Goal: Task Accomplishment & Management: Manage account settings

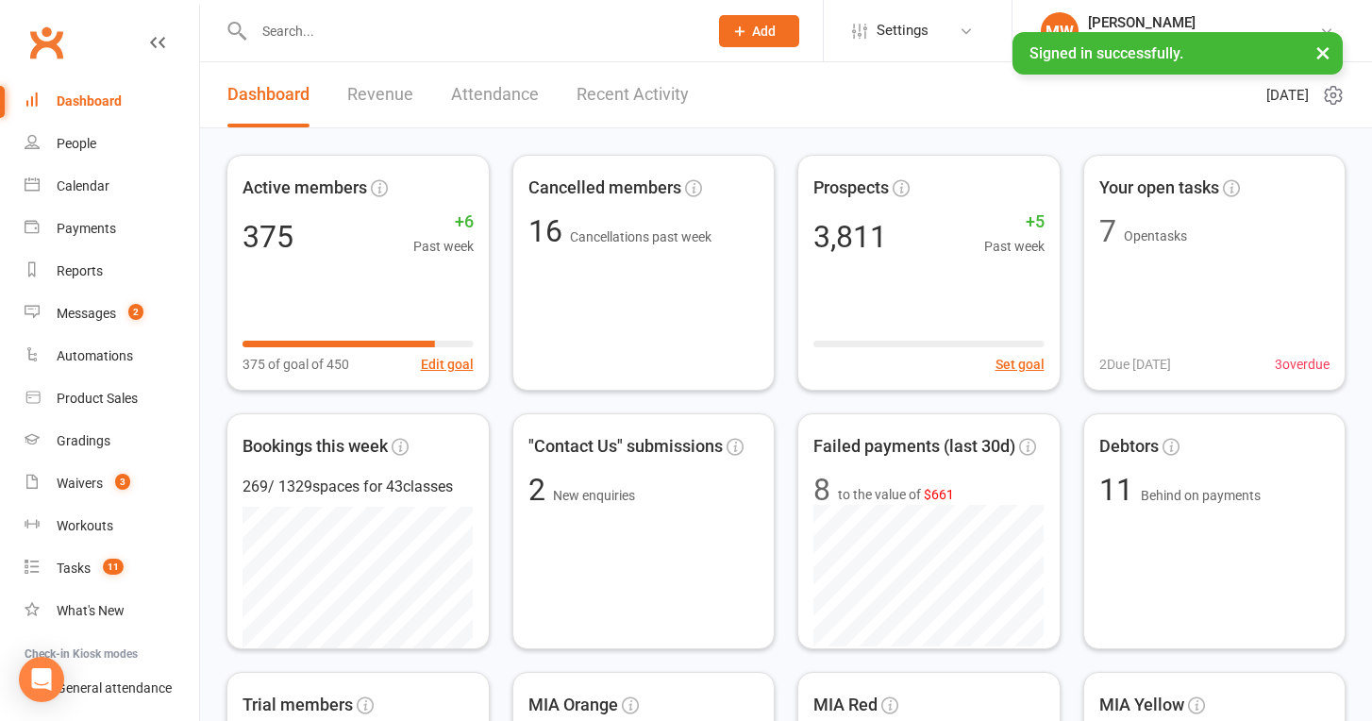
click at [1322, 52] on button "×" at bounding box center [1323, 52] width 34 height 41
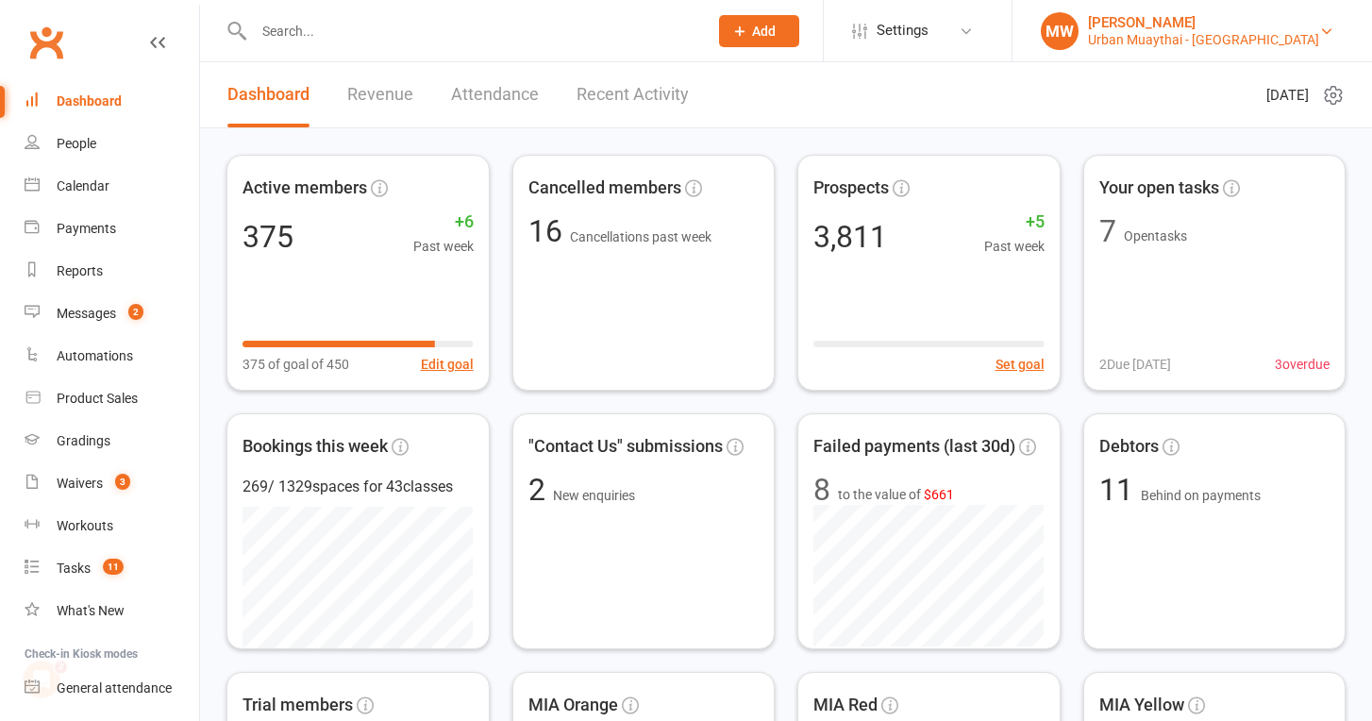
click at [1192, 36] on div "Urban Muaythai - [GEOGRAPHIC_DATA]" at bounding box center [1203, 39] width 231 height 17
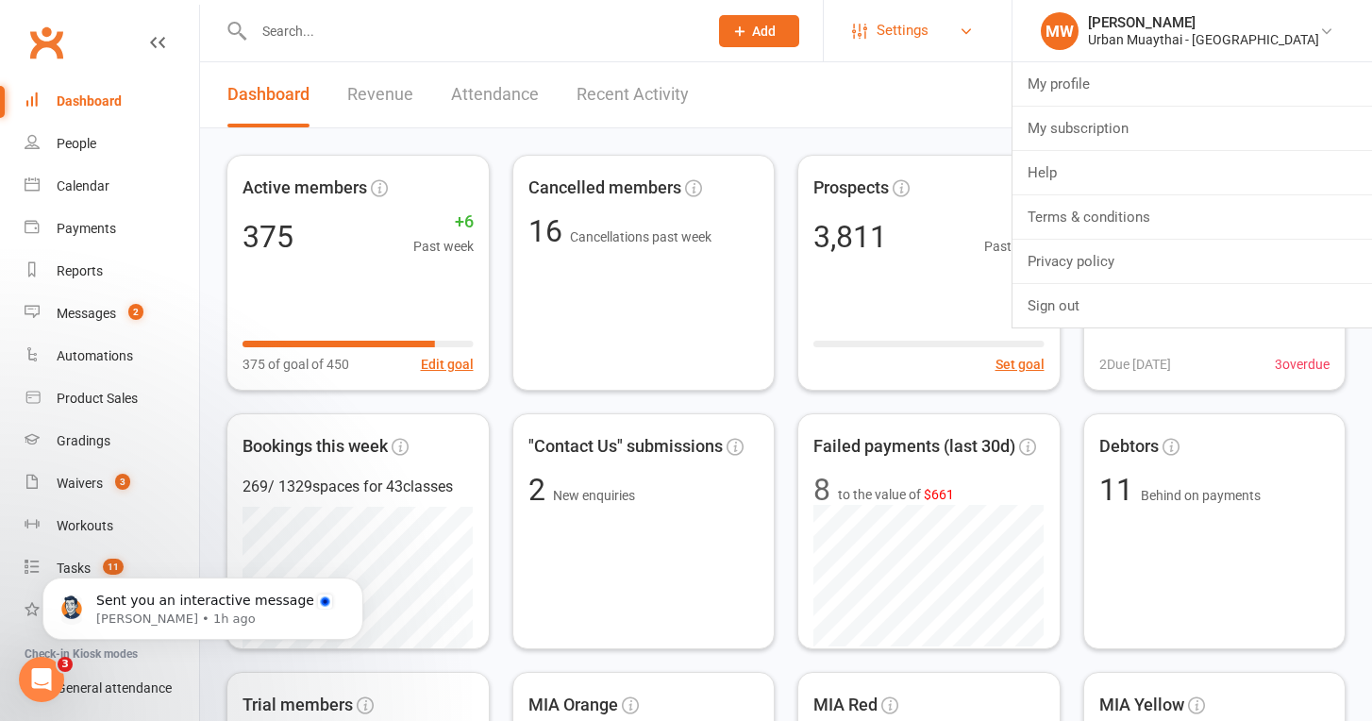
click at [983, 23] on link "Settings" at bounding box center [917, 30] width 131 height 42
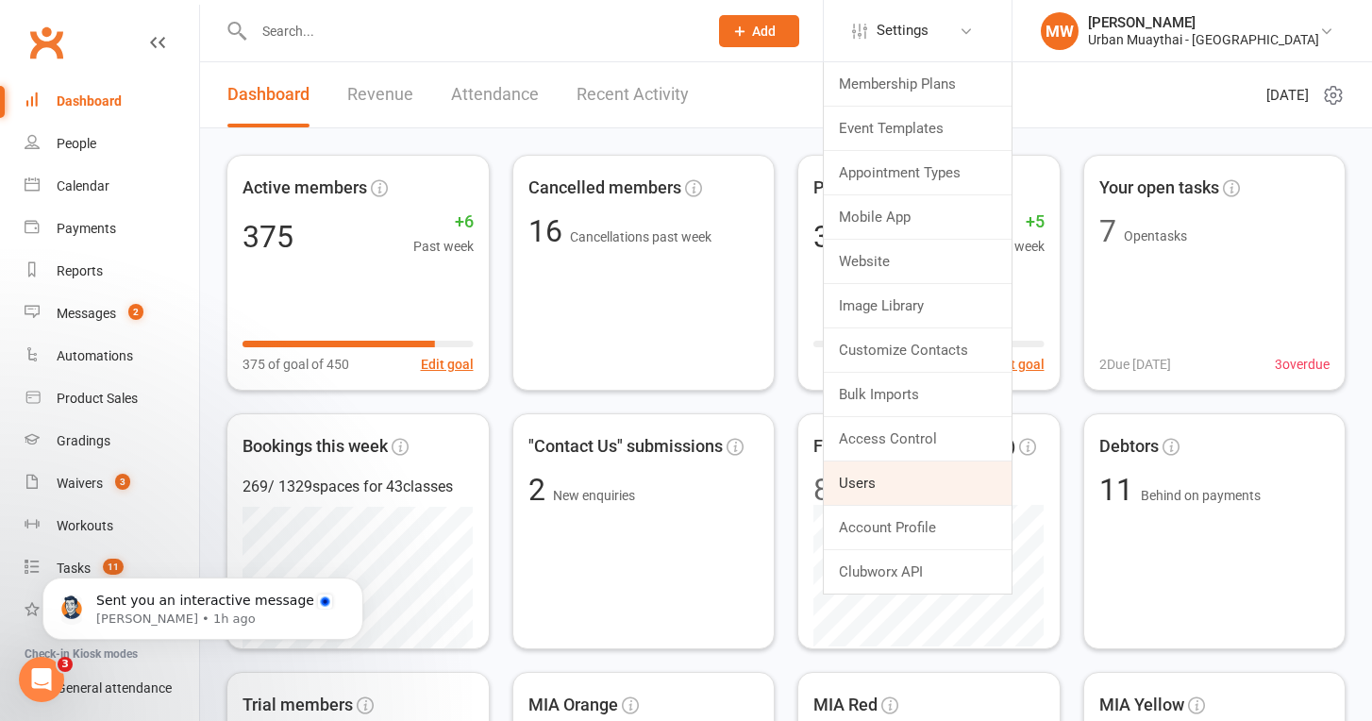
click at [950, 484] on link "Users" at bounding box center [917, 482] width 188 height 43
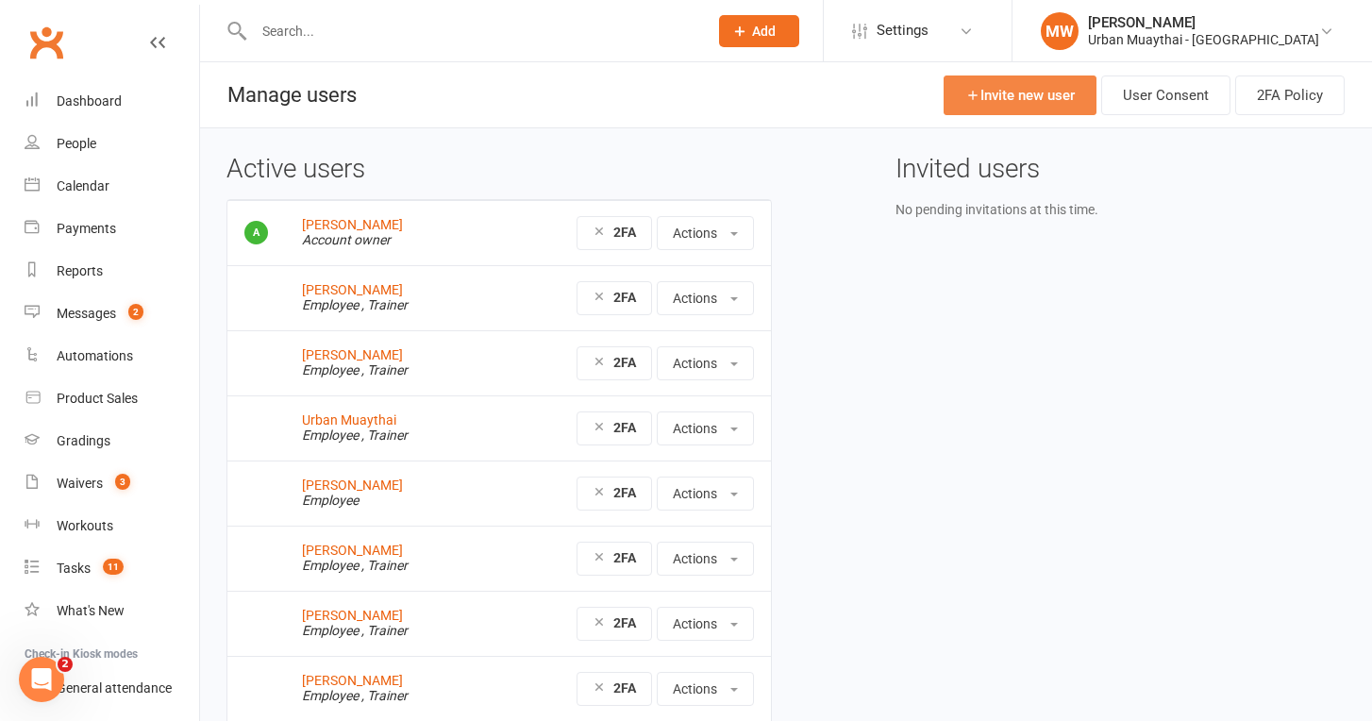
click at [1041, 108] on link "Invite new user" at bounding box center [1019, 95] width 153 height 40
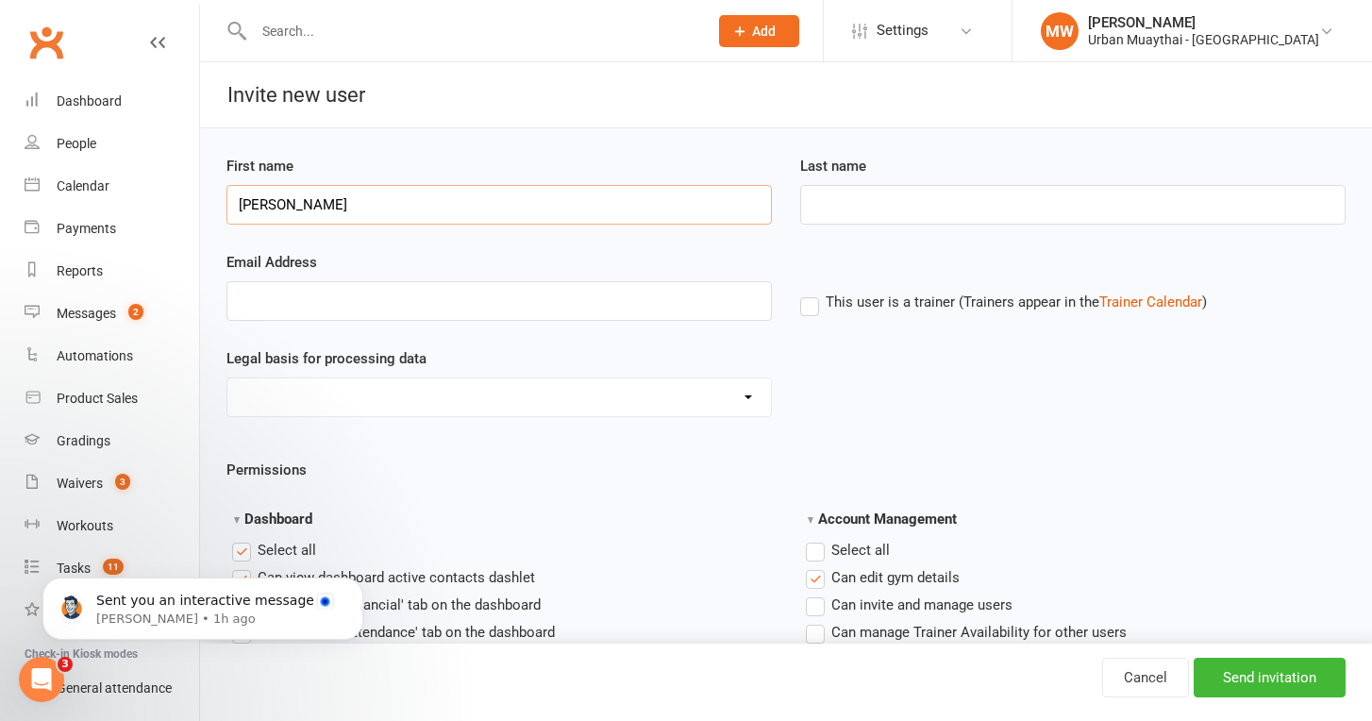
type input "Nick"
type input "May"
type input "njmay.1993@gmail.com"
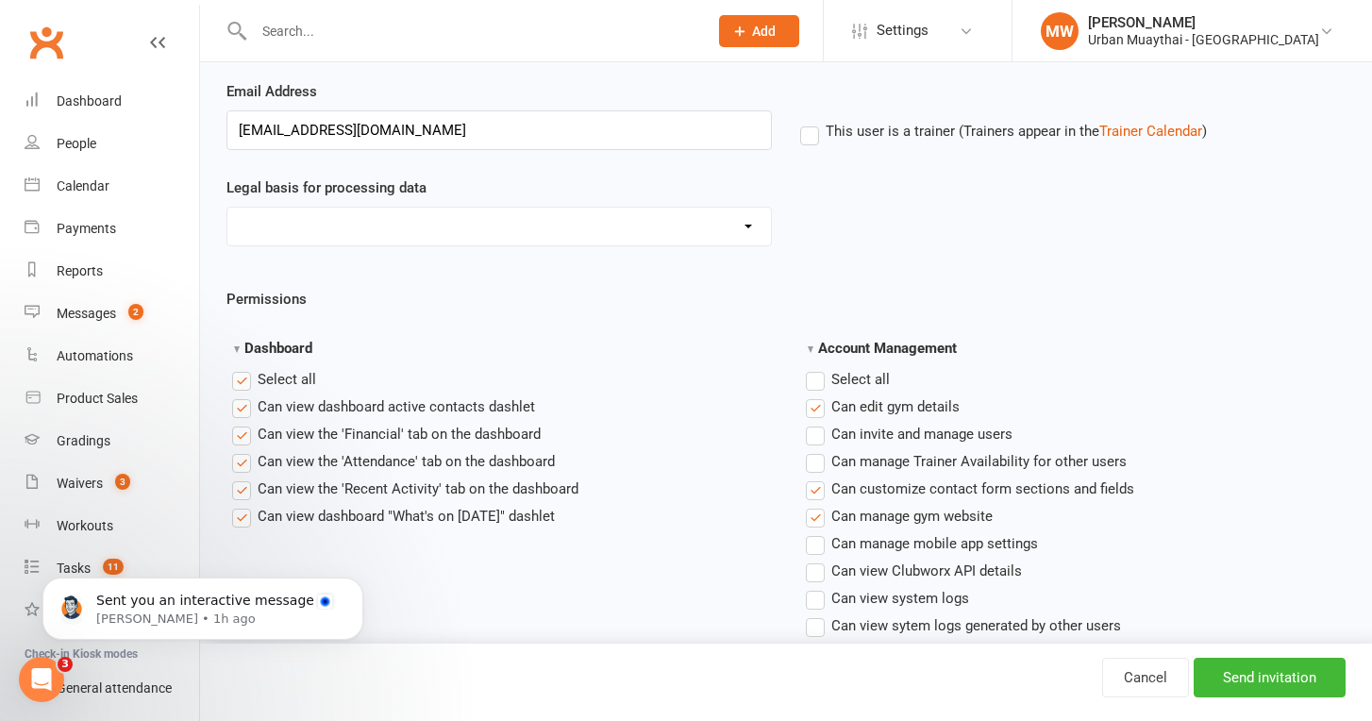
scroll to position [208, 0]
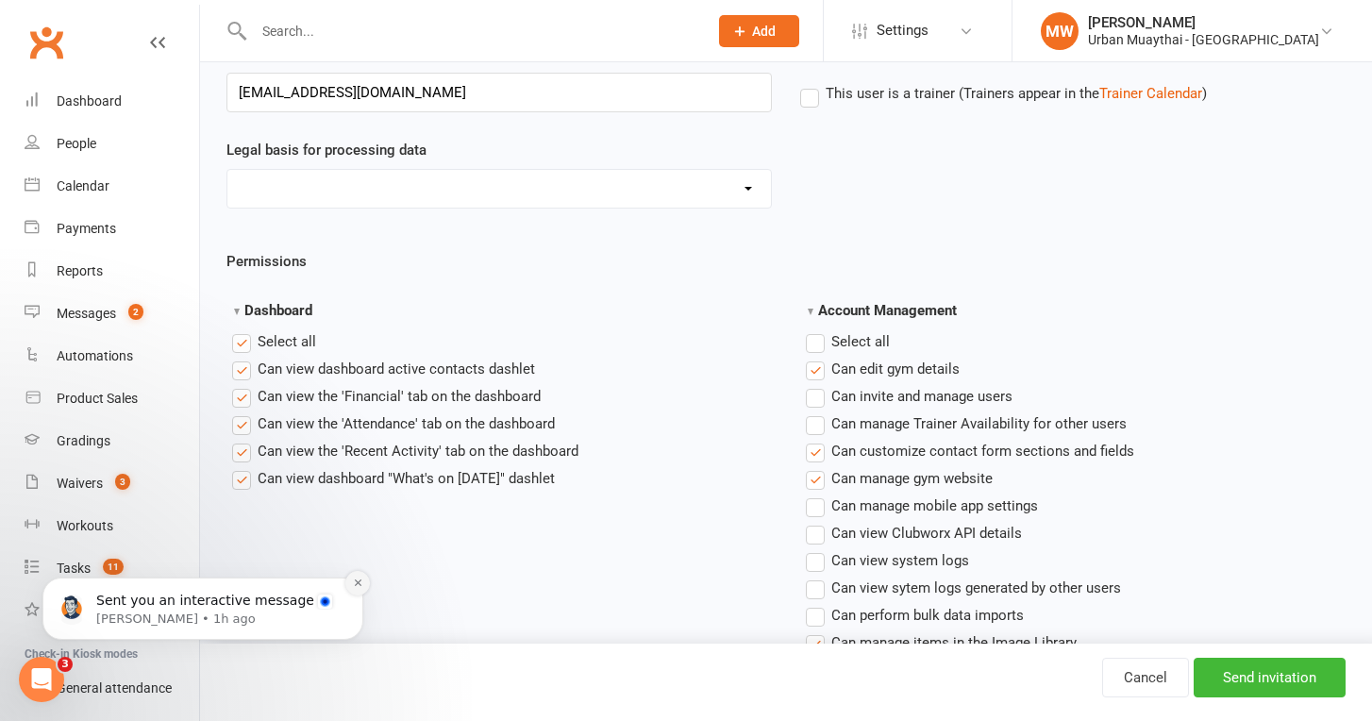
click at [360, 588] on icon "Dismiss notification" at bounding box center [358, 582] width 10 height 10
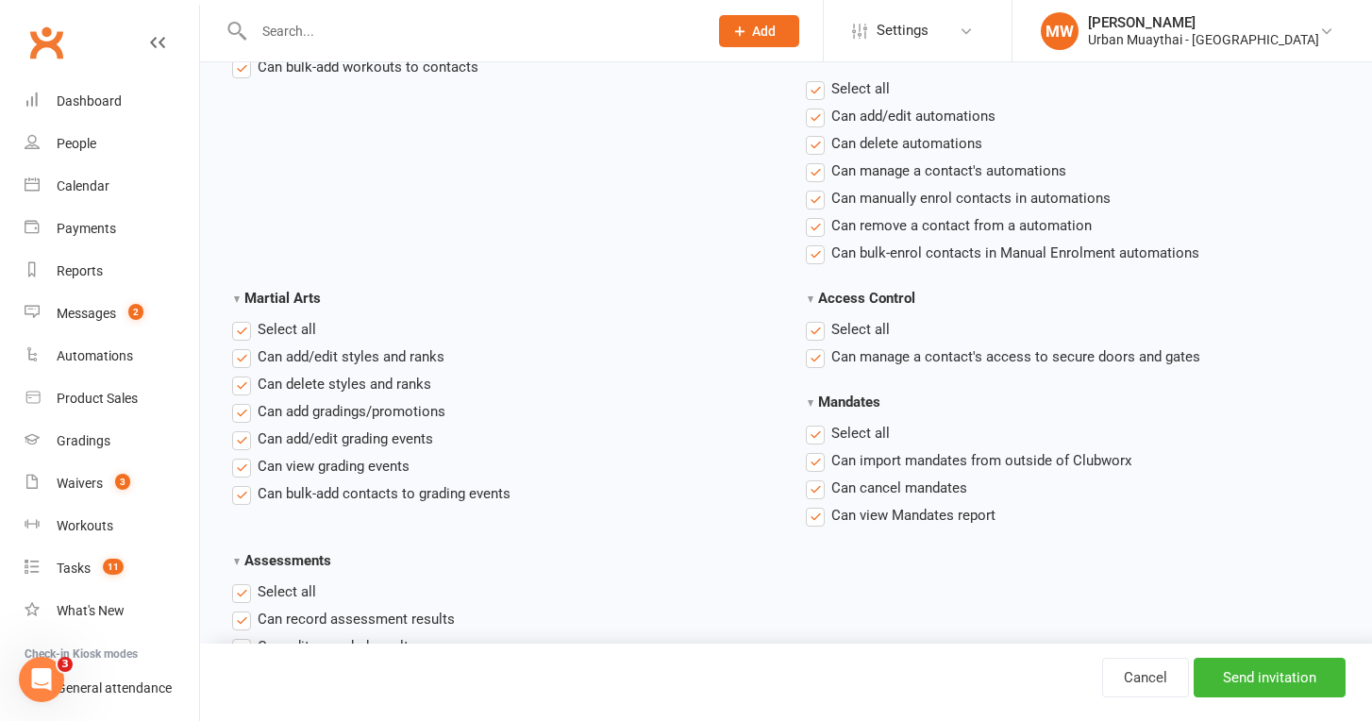
scroll to position [2708, 0]
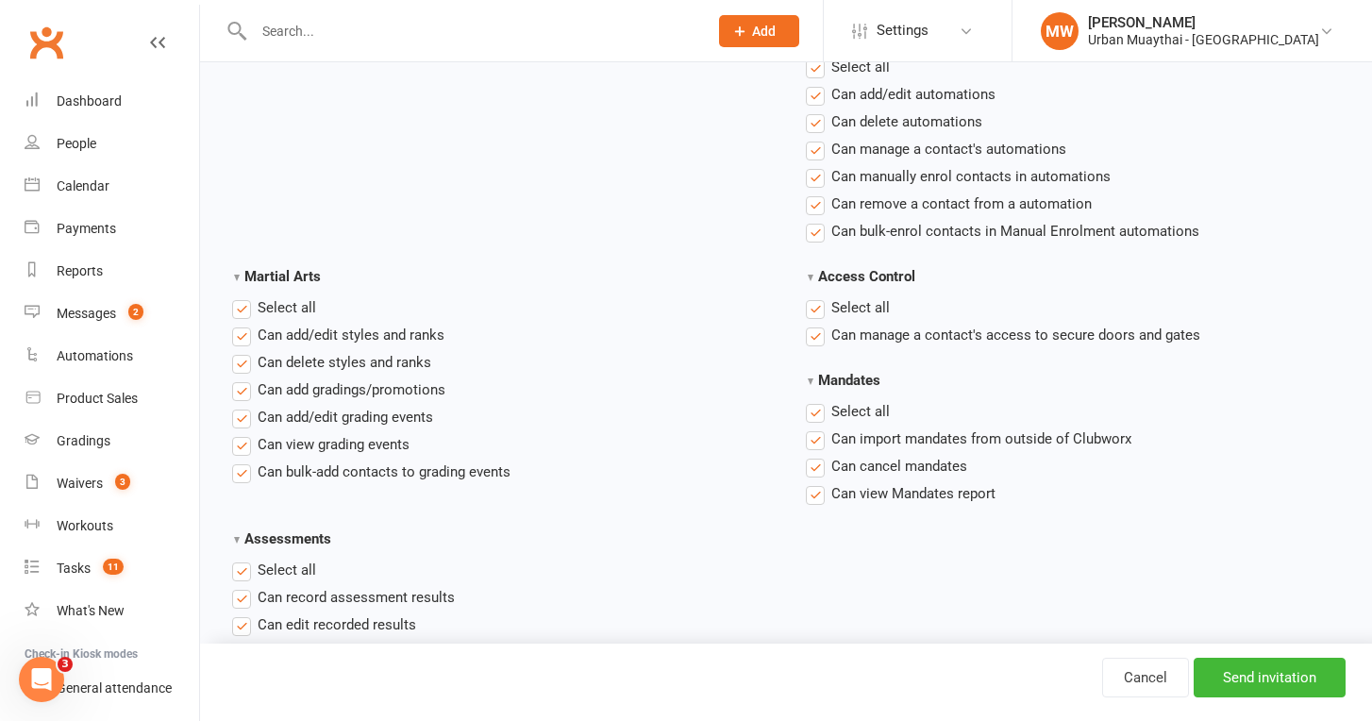
click at [814, 411] on label "Select all" at bounding box center [848, 411] width 84 height 23
click at [814, 400] on input "Mandates" at bounding box center [812, 400] width 12 height 0
click at [811, 304] on label "Select all" at bounding box center [848, 307] width 84 height 23
click at [811, 296] on input "Access Control" at bounding box center [812, 296] width 12 height 0
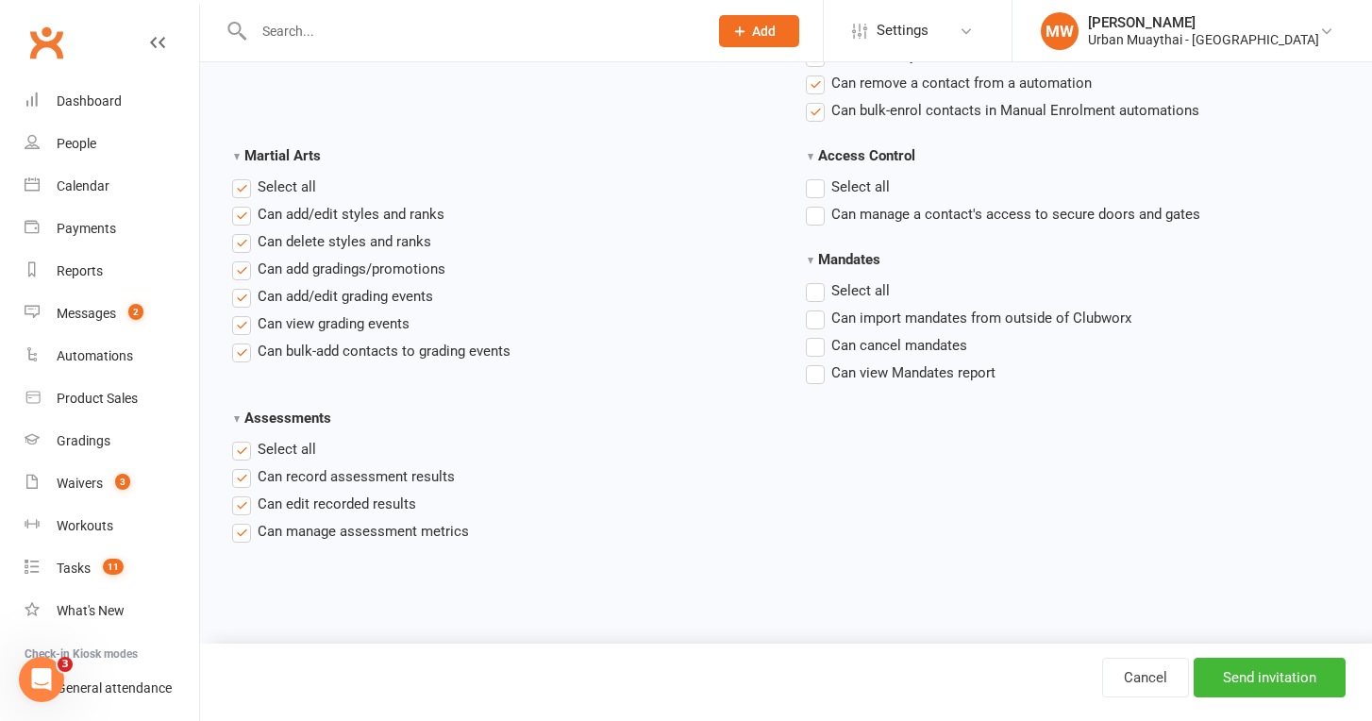
scroll to position [2845, 0]
click at [1258, 675] on input "Send invitation" at bounding box center [1269, 677] width 152 height 40
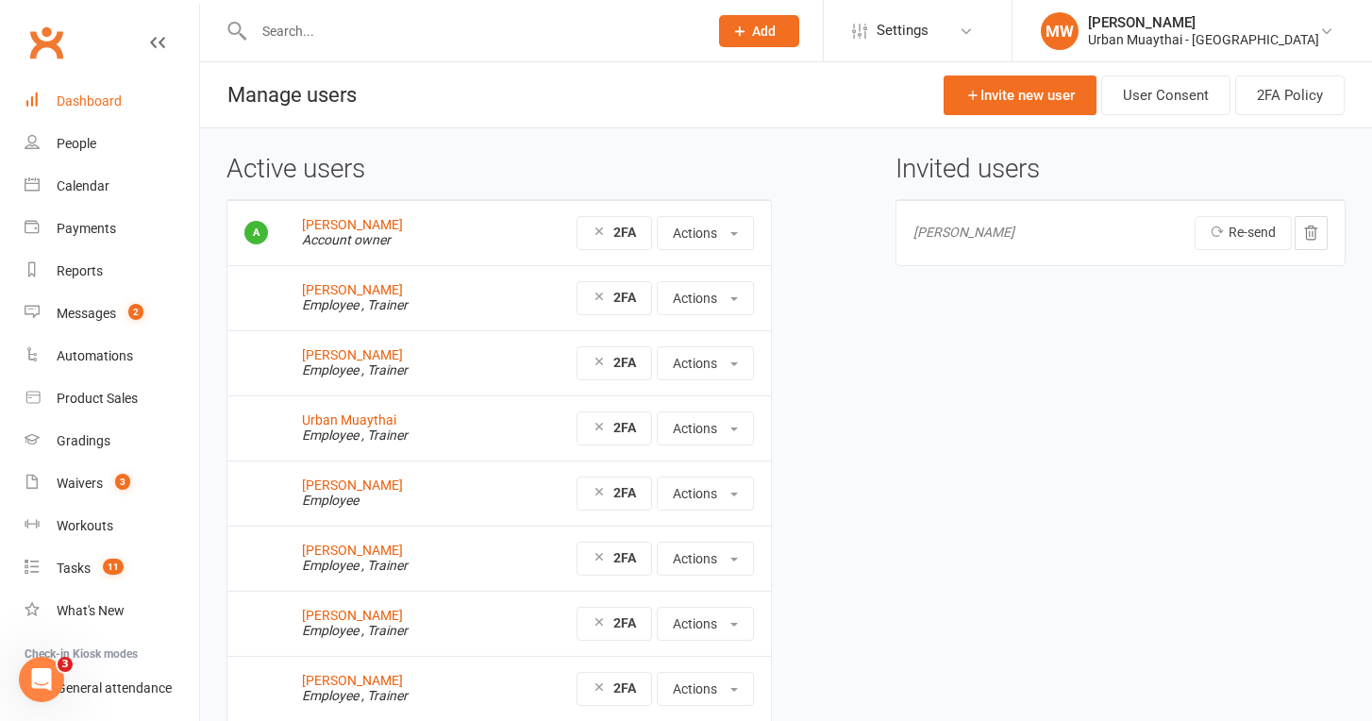
click at [97, 96] on div "Dashboard" at bounding box center [89, 100] width 65 height 15
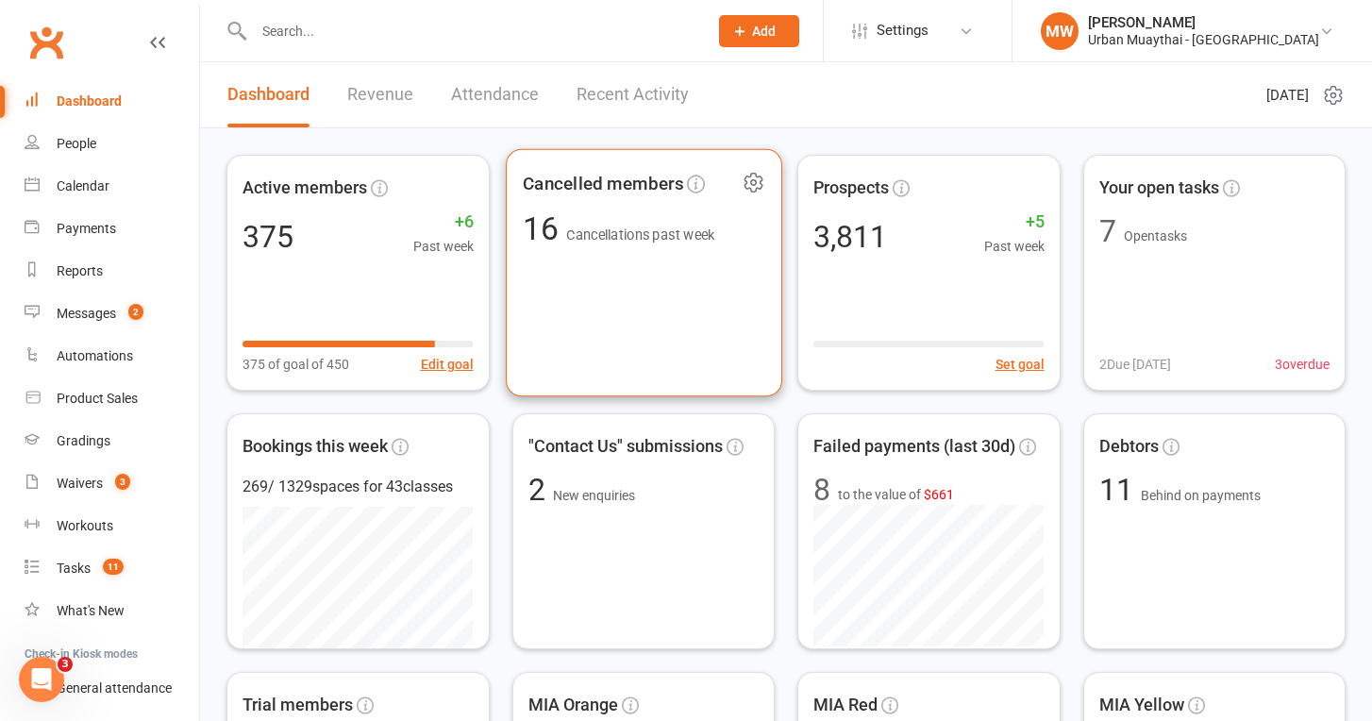
click at [547, 251] on div "Cancelled members 16 Cancellations past week" at bounding box center [643, 273] width 275 height 248
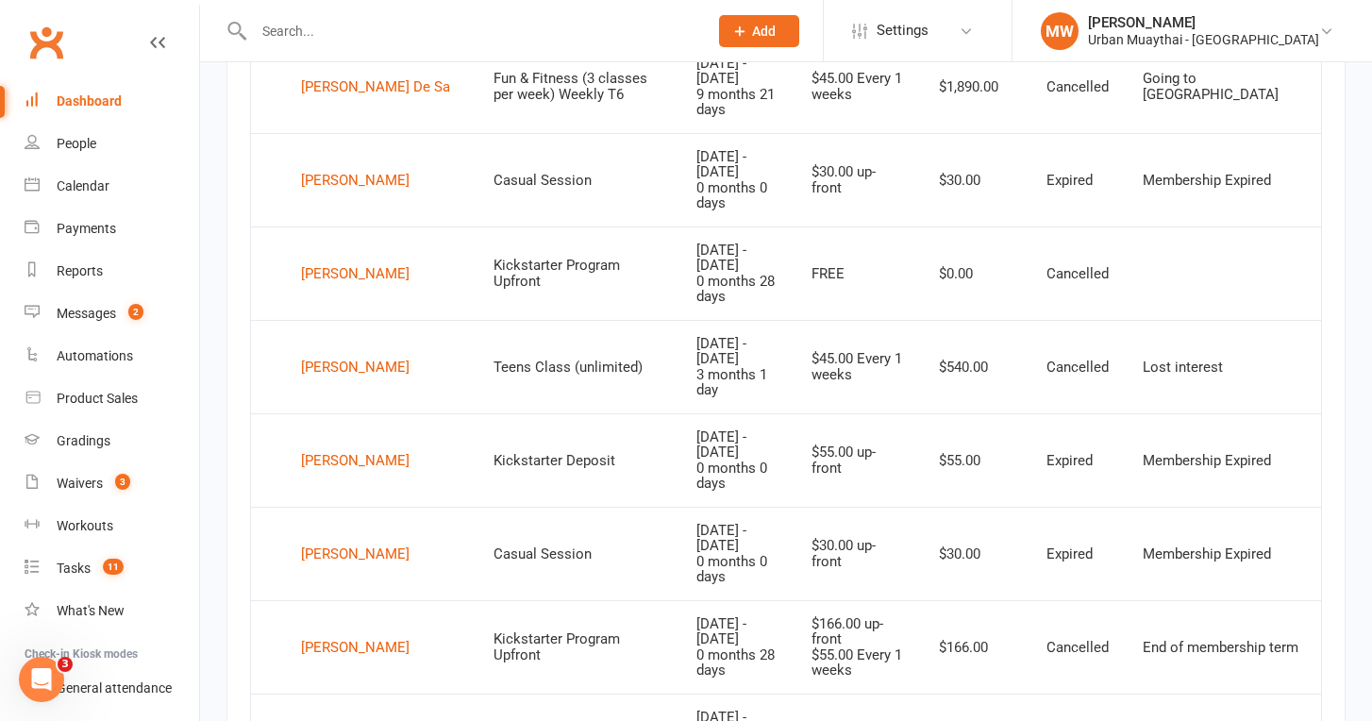
scroll to position [1556, 0]
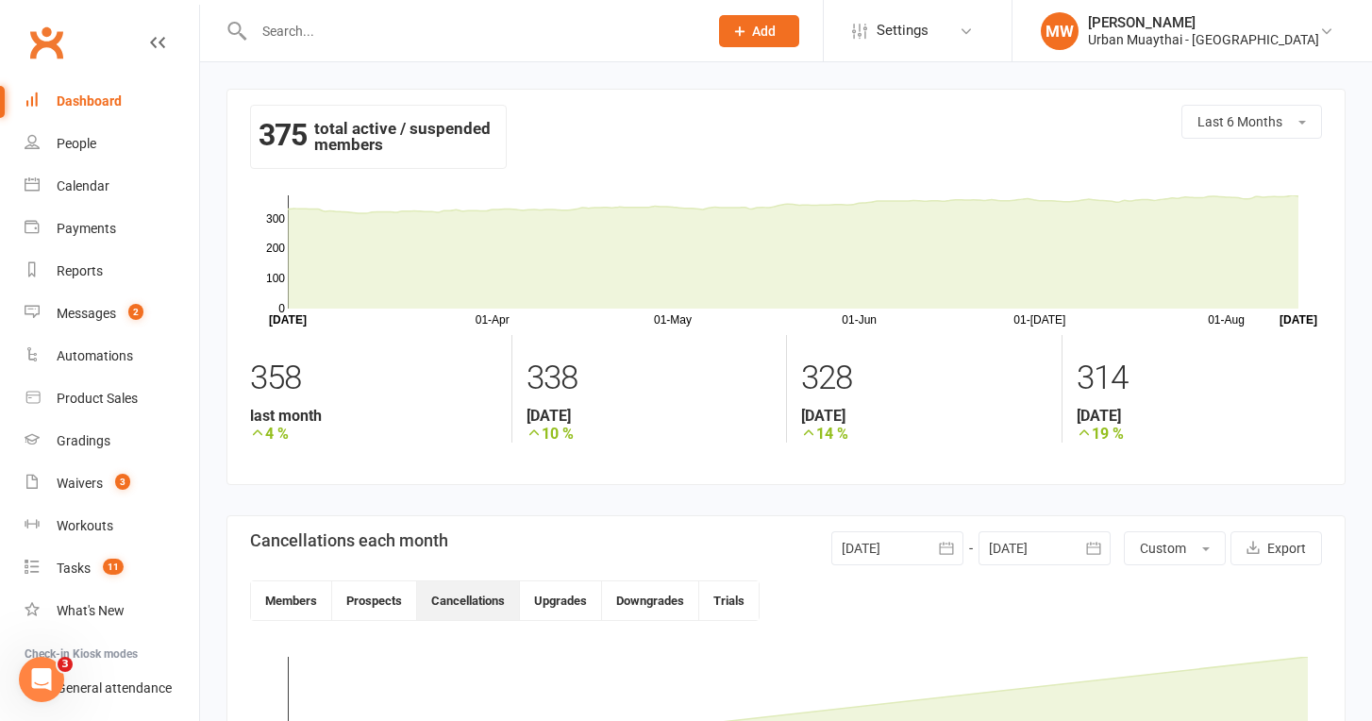
scroll to position [0, 0]
click at [84, 99] on div "Dashboard" at bounding box center [89, 100] width 65 height 15
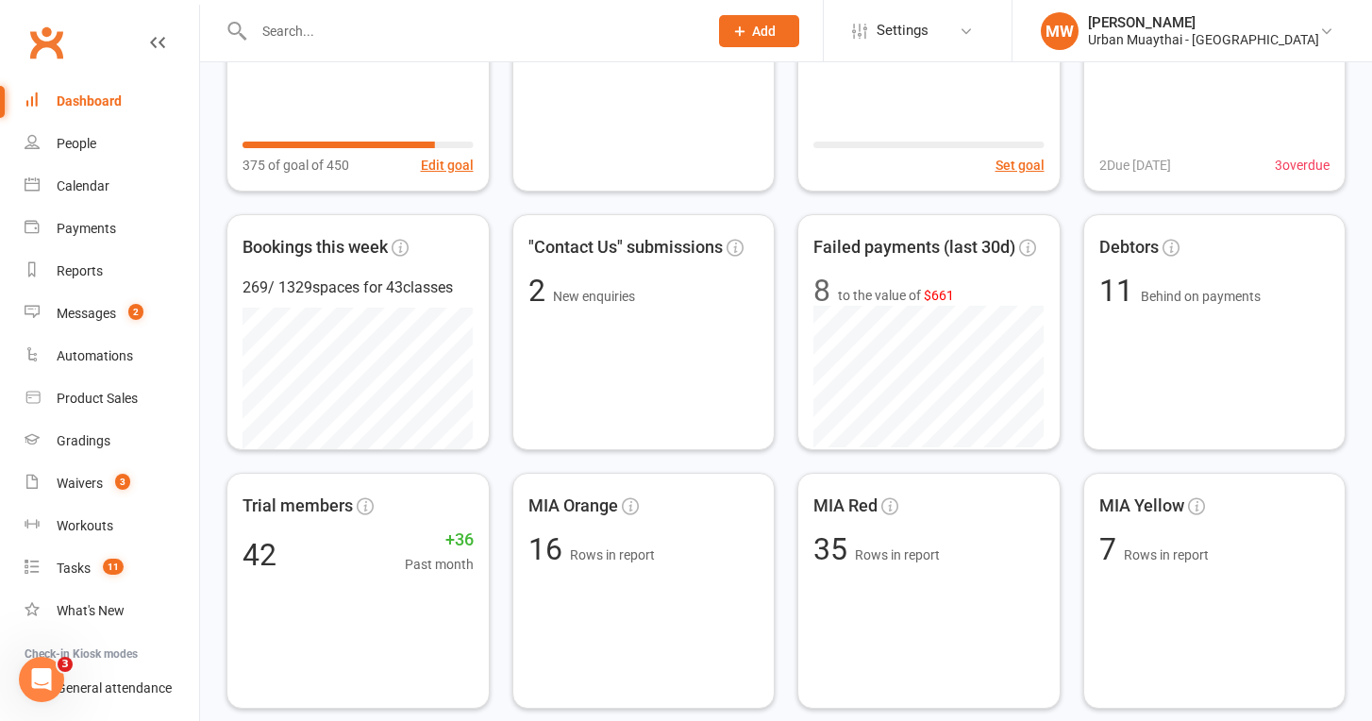
click at [285, 32] on input "text" at bounding box center [471, 31] width 446 height 26
type input "Melissa walsh"
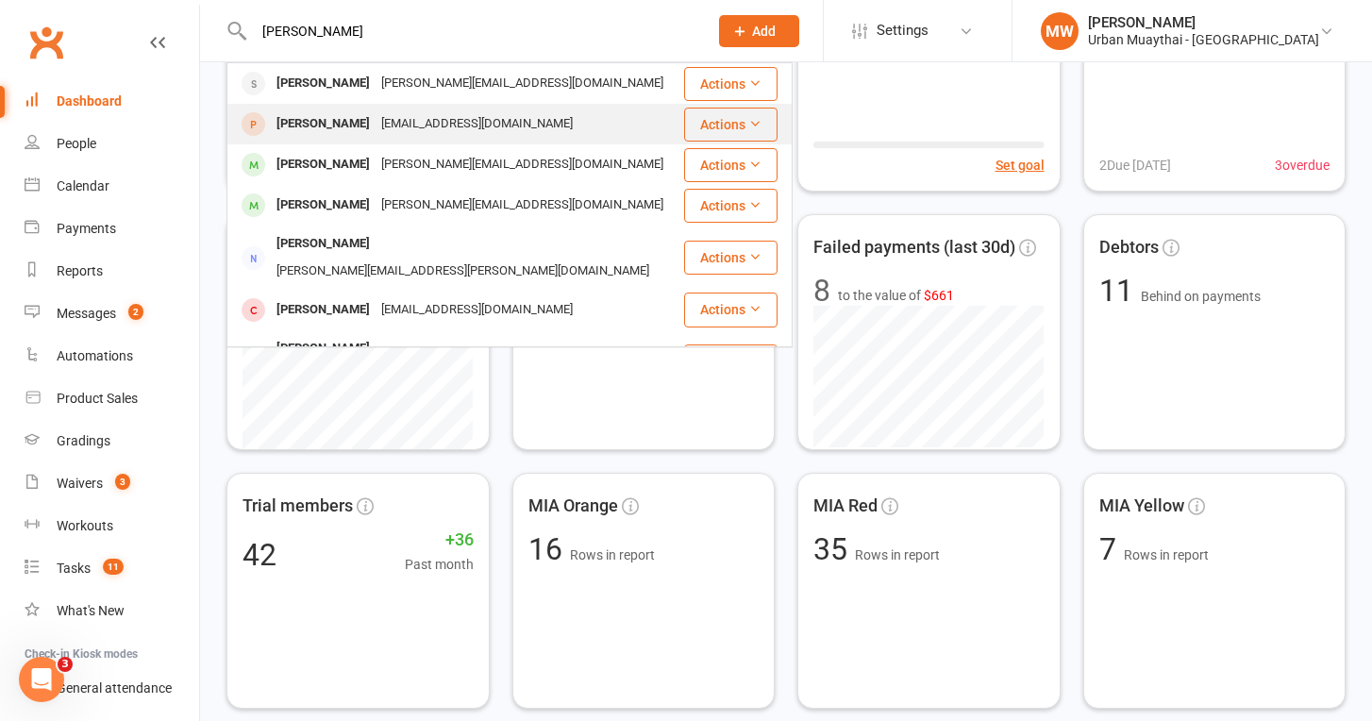
click at [316, 123] on div "[PERSON_NAME]" at bounding box center [323, 123] width 105 height 27
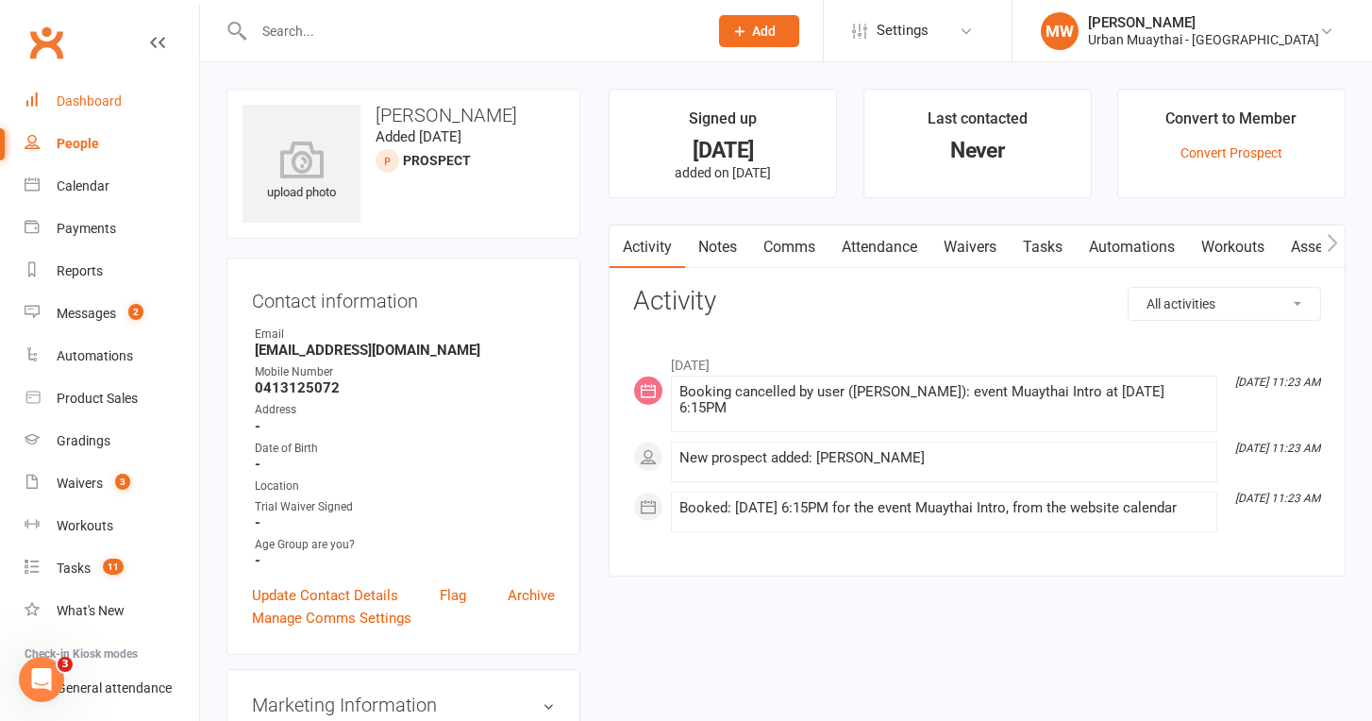
click at [108, 98] on div "Dashboard" at bounding box center [89, 100] width 65 height 15
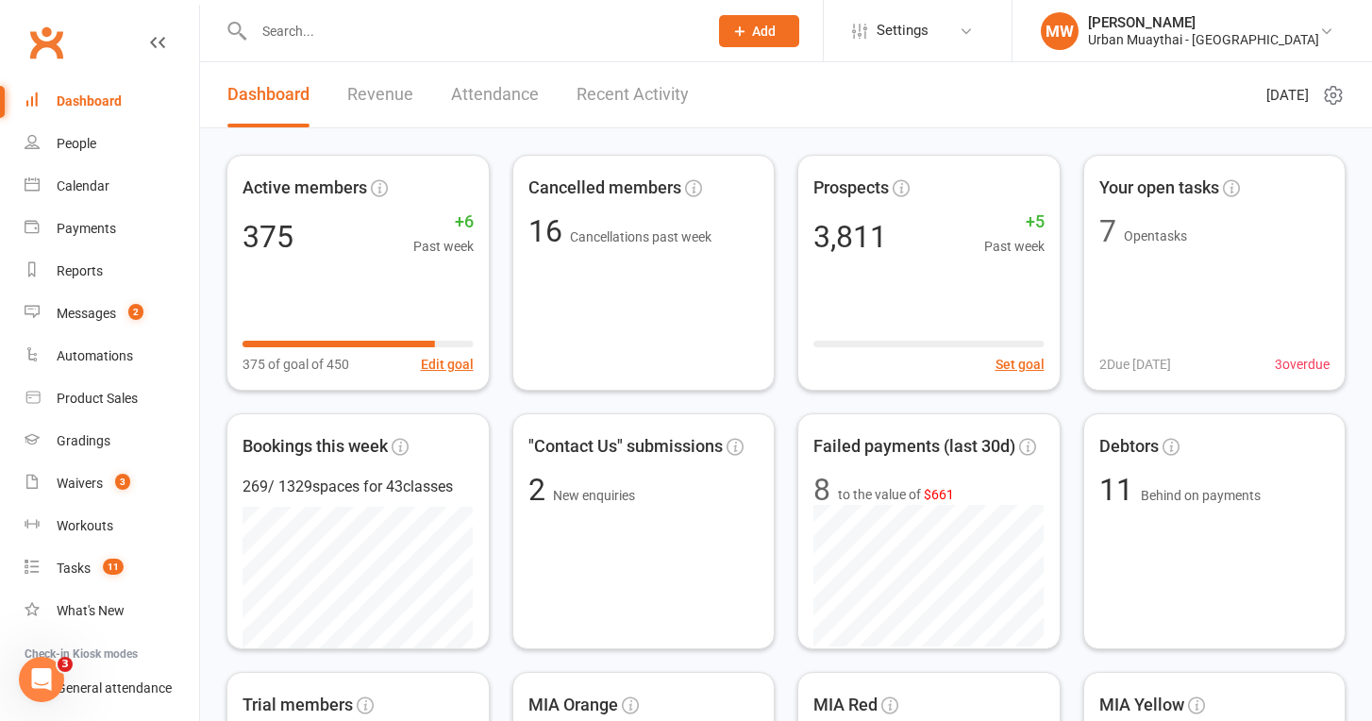
click at [775, 28] on span "Add" at bounding box center [764, 31] width 24 height 15
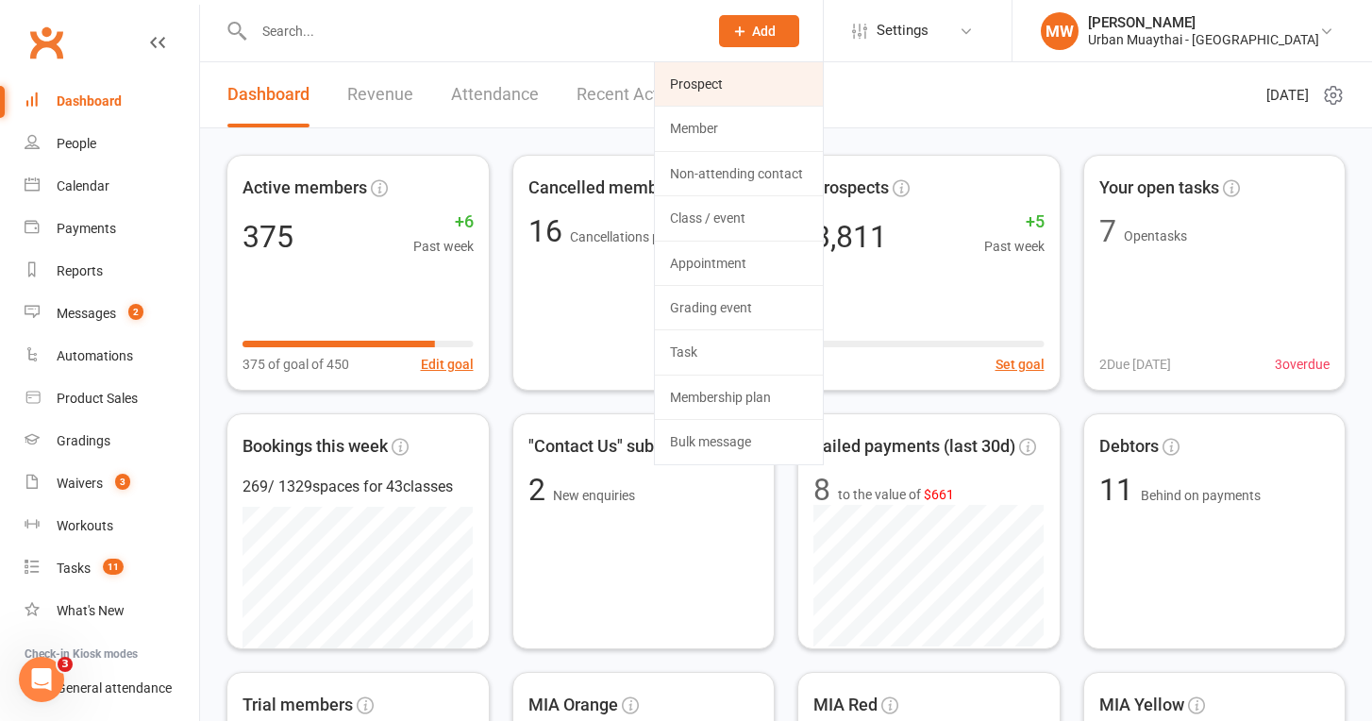
click at [792, 86] on link "Prospect" at bounding box center [739, 83] width 168 height 43
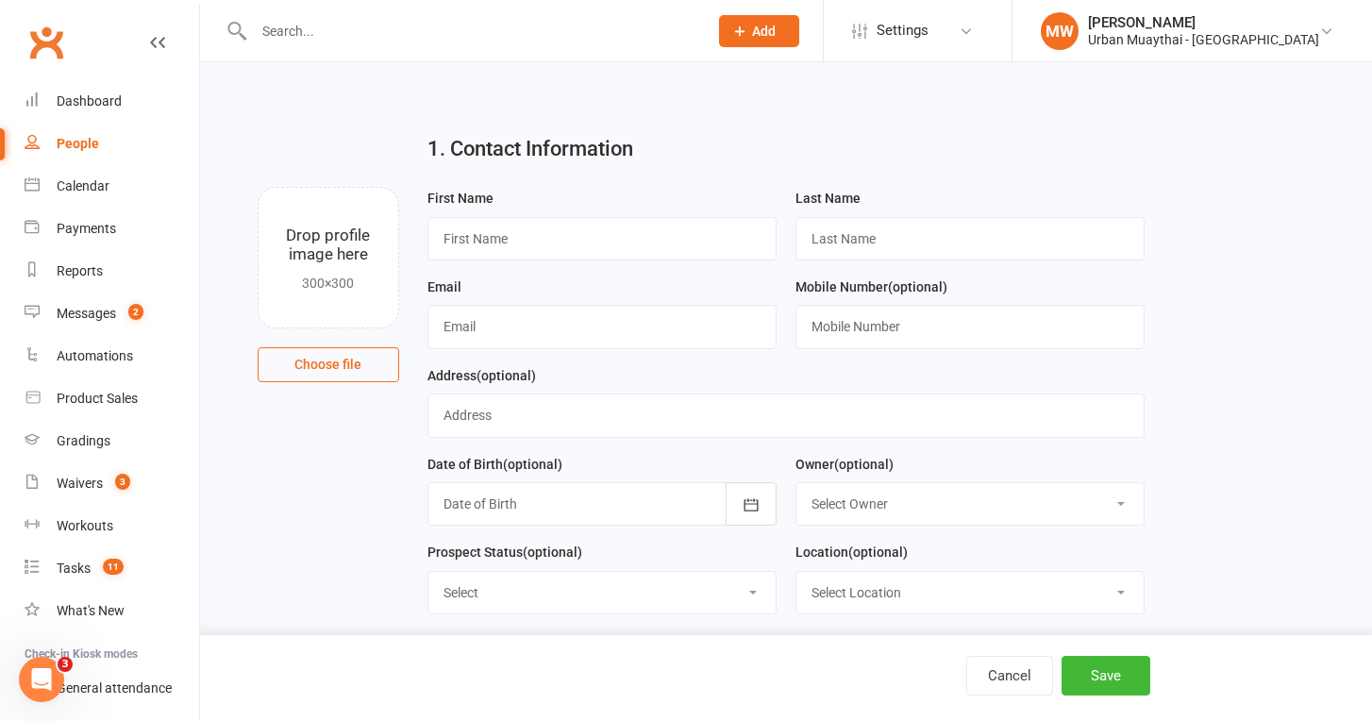
click at [301, 29] on input "text" at bounding box center [471, 31] width 446 height 26
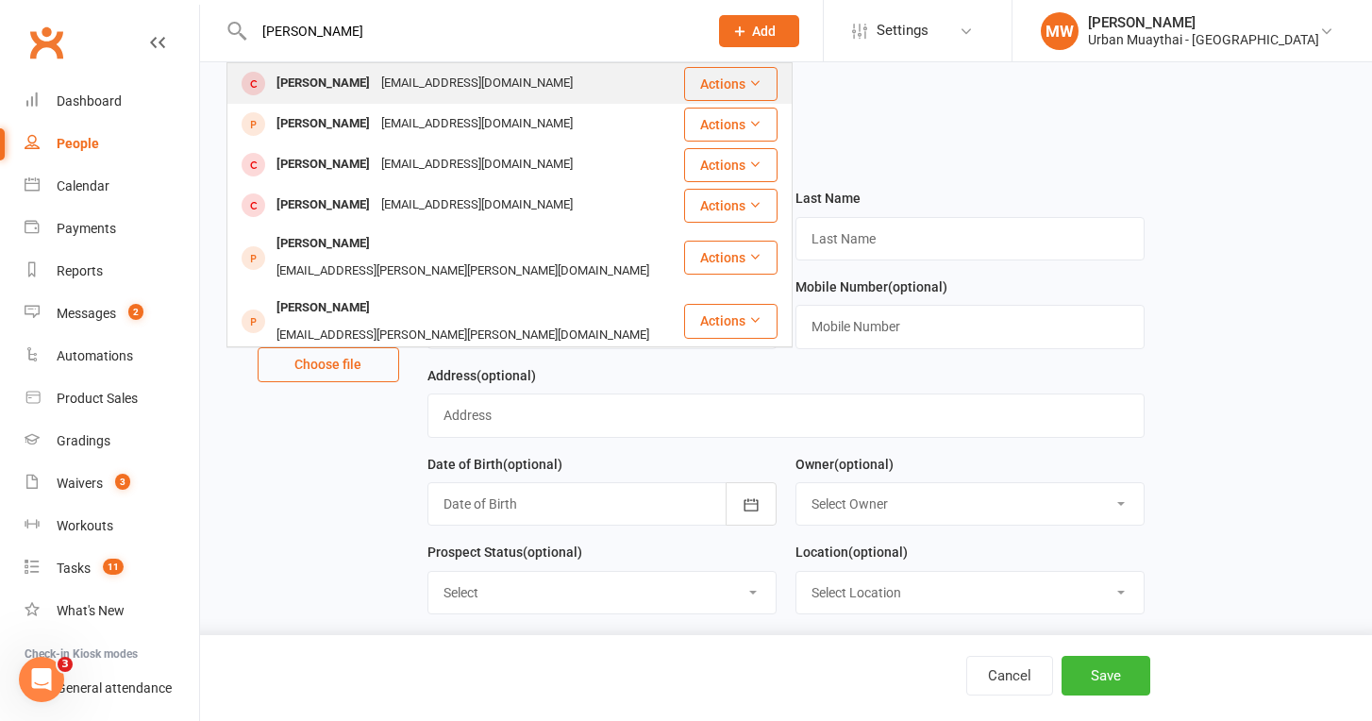
type input "Liam pace"
click at [302, 75] on div "[PERSON_NAME]" at bounding box center [323, 83] width 105 height 27
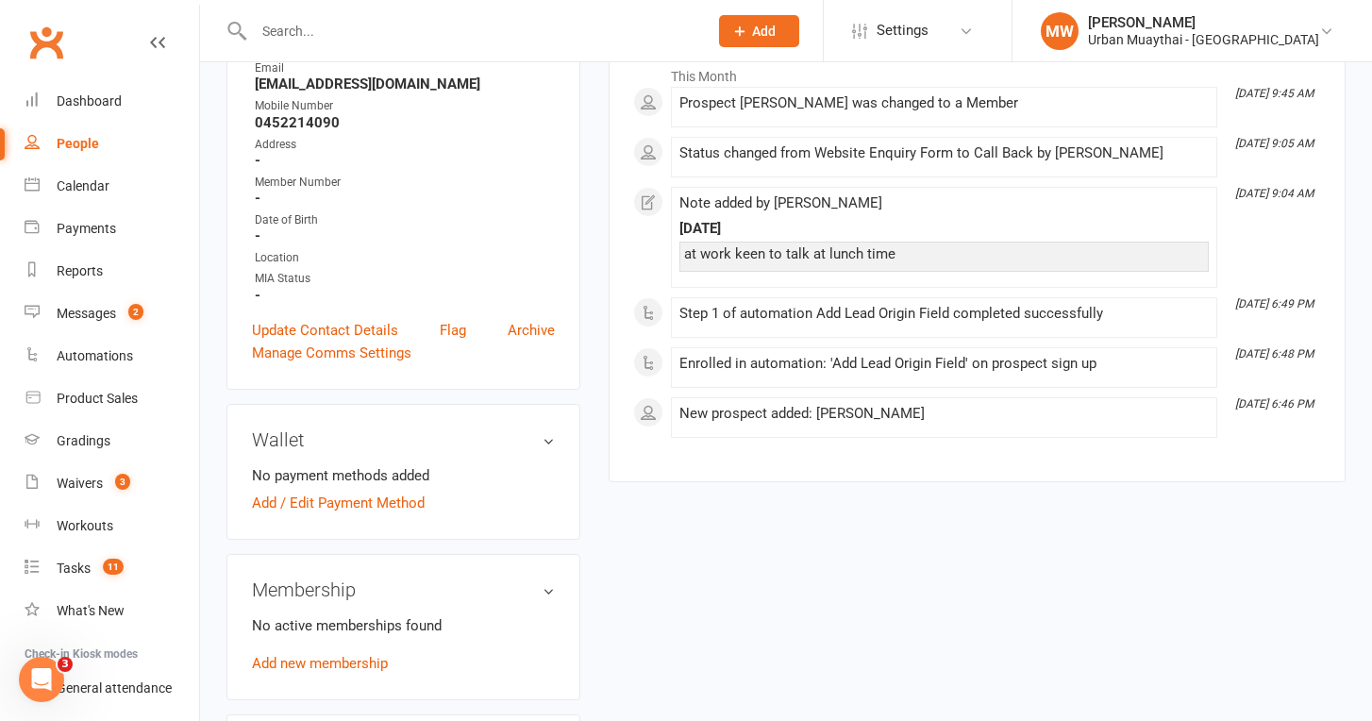
scroll to position [310, 0]
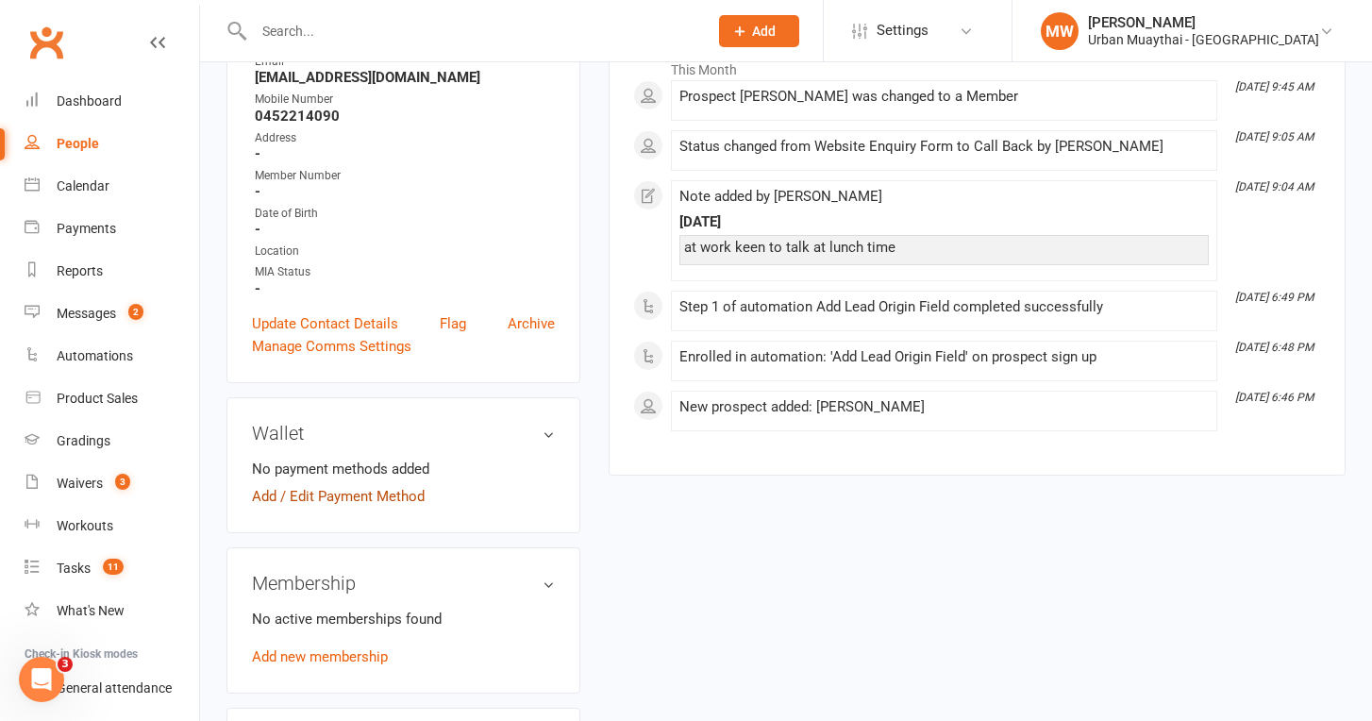
click at [391, 491] on link "Add / Edit Payment Method" at bounding box center [338, 496] width 173 height 23
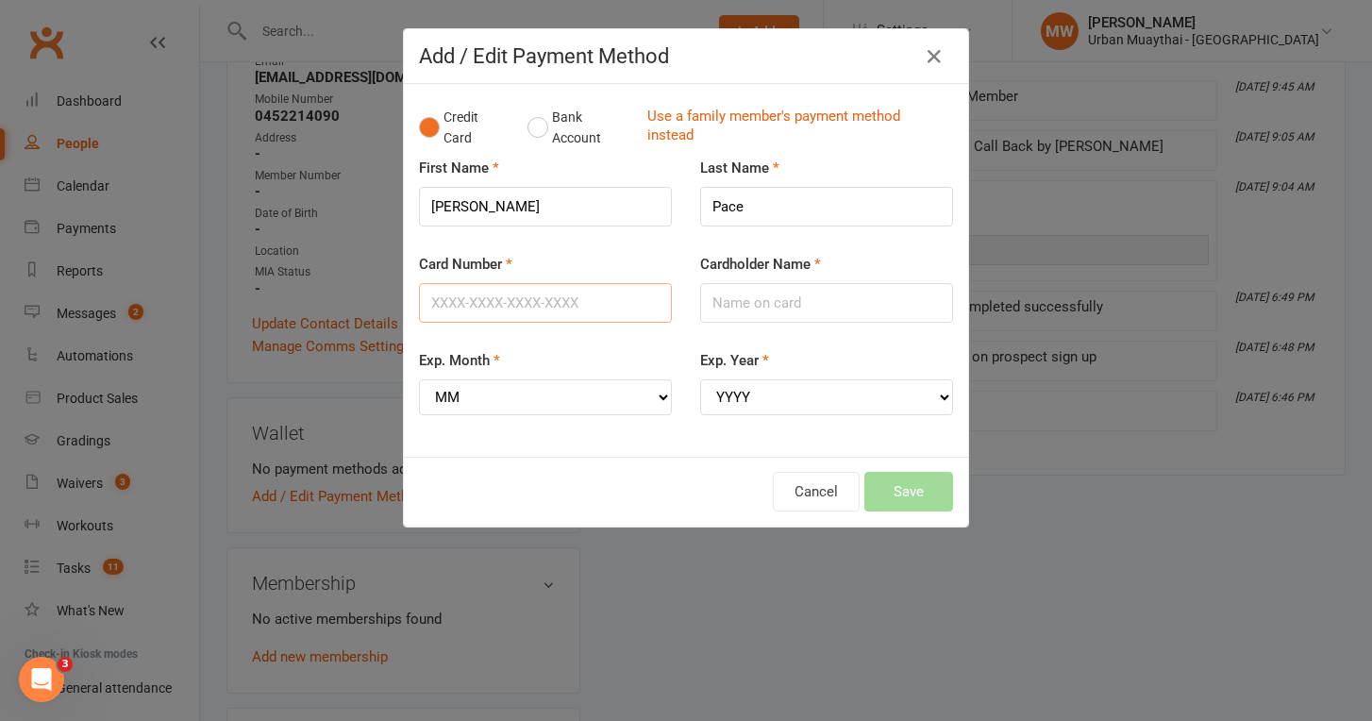
click at [520, 307] on input "Card Number" at bounding box center [545, 303] width 253 height 40
type input "5217291920702068"
click at [705, 318] on input "Cardholder Name" at bounding box center [826, 303] width 253 height 40
select select "10"
select select "2026"
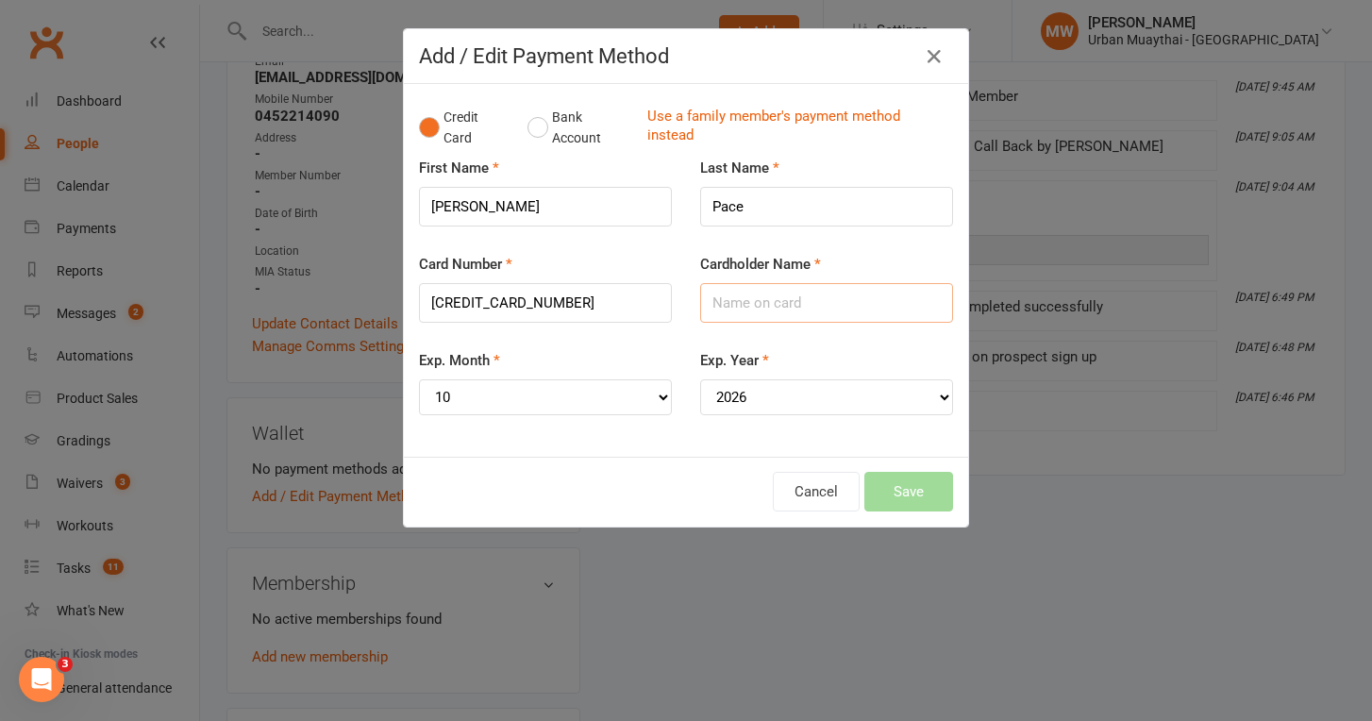
click at [756, 303] on input "Cardholder Name" at bounding box center [826, 303] width 253 height 40
type input "[PERSON_NAME]"
click at [908, 480] on button "Save" at bounding box center [908, 492] width 89 height 40
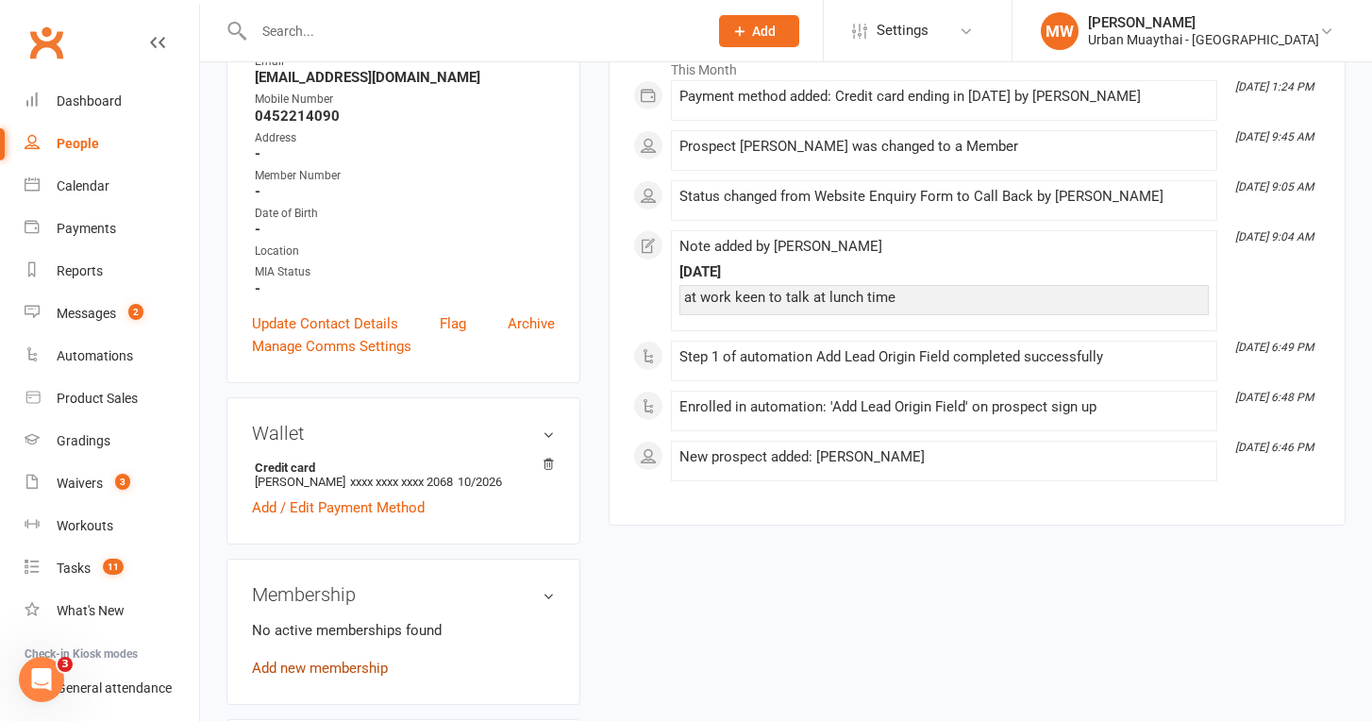
click at [352, 660] on link "Add new membership" at bounding box center [320, 667] width 136 height 17
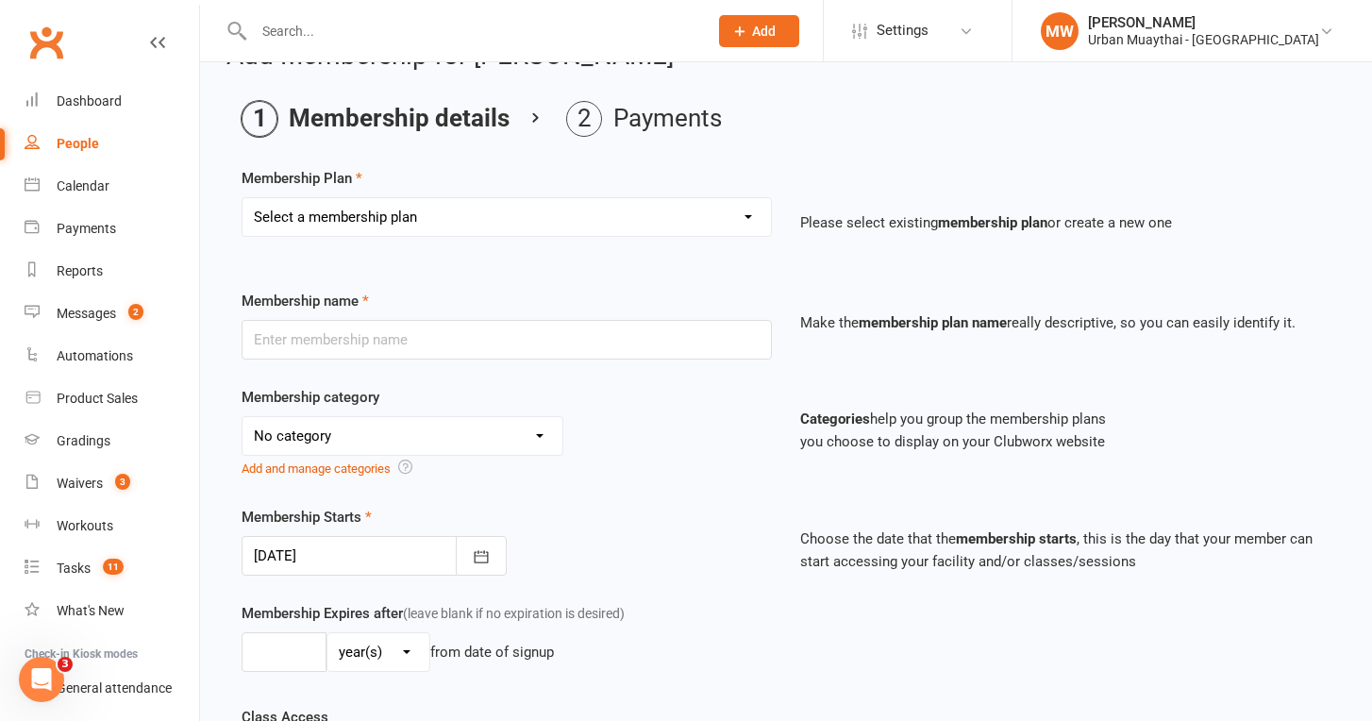
scroll to position [44, 0]
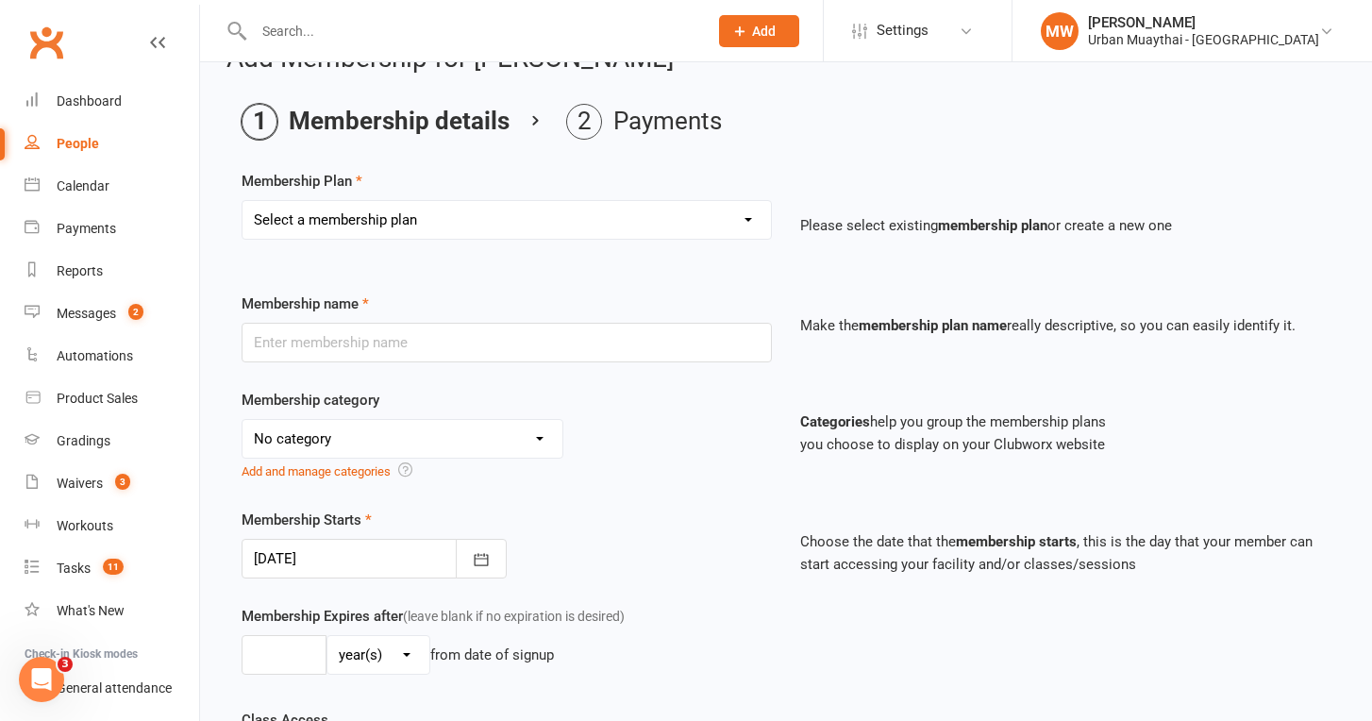
select select "1"
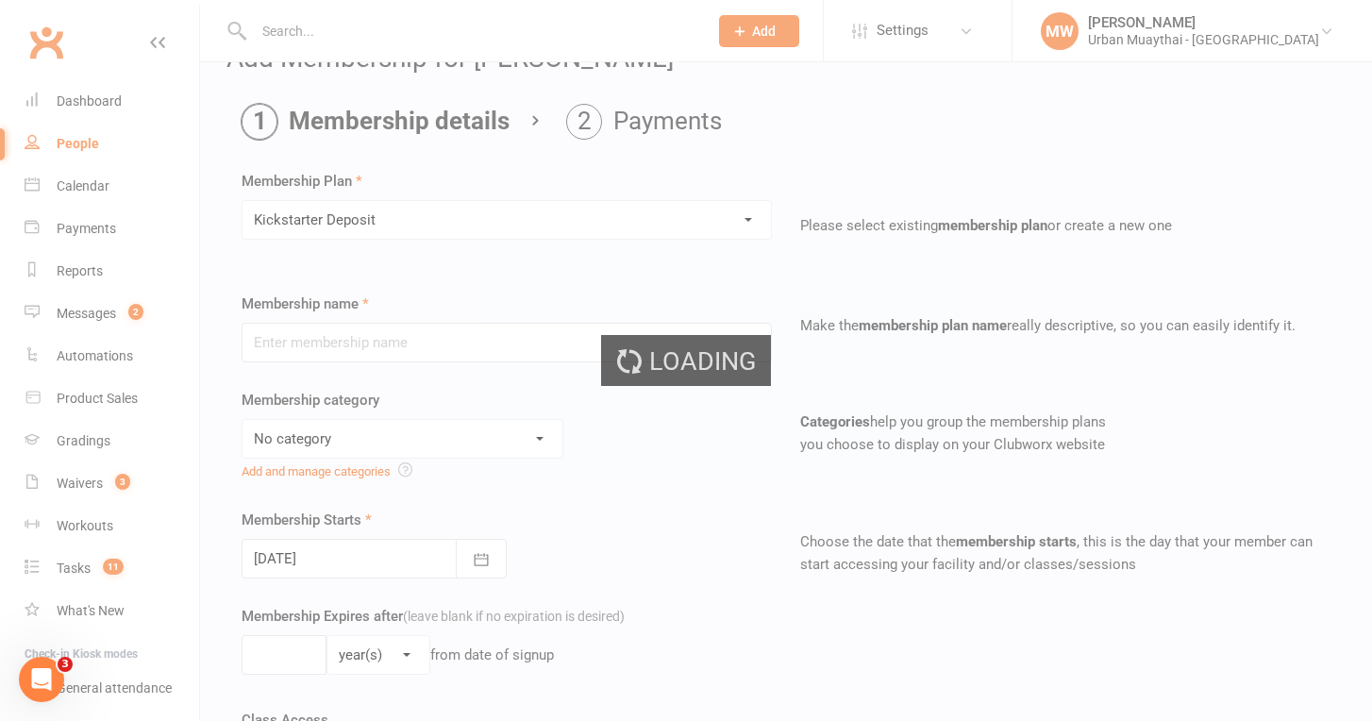
type input "Kickstarter Deposit"
select select "9"
type input "1"
select select "0"
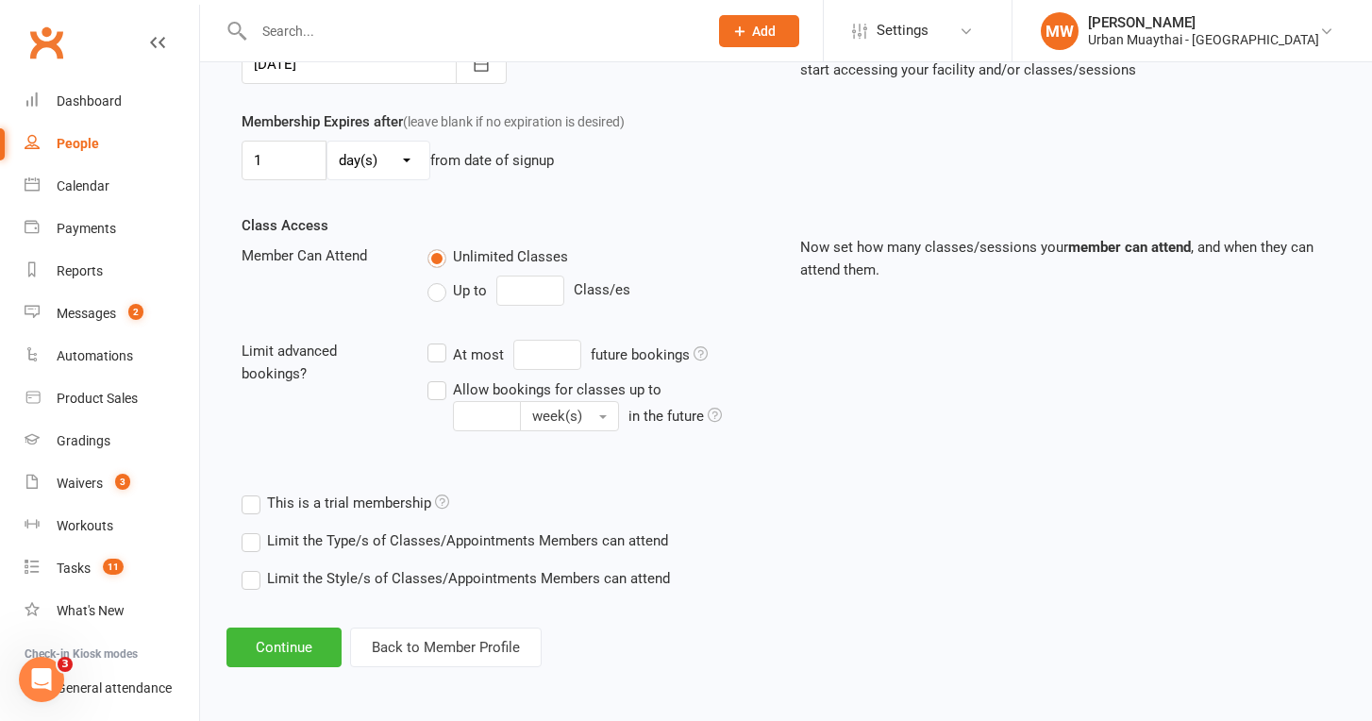
scroll to position [554, 0]
click at [291, 627] on button "Continue" at bounding box center [283, 647] width 115 height 40
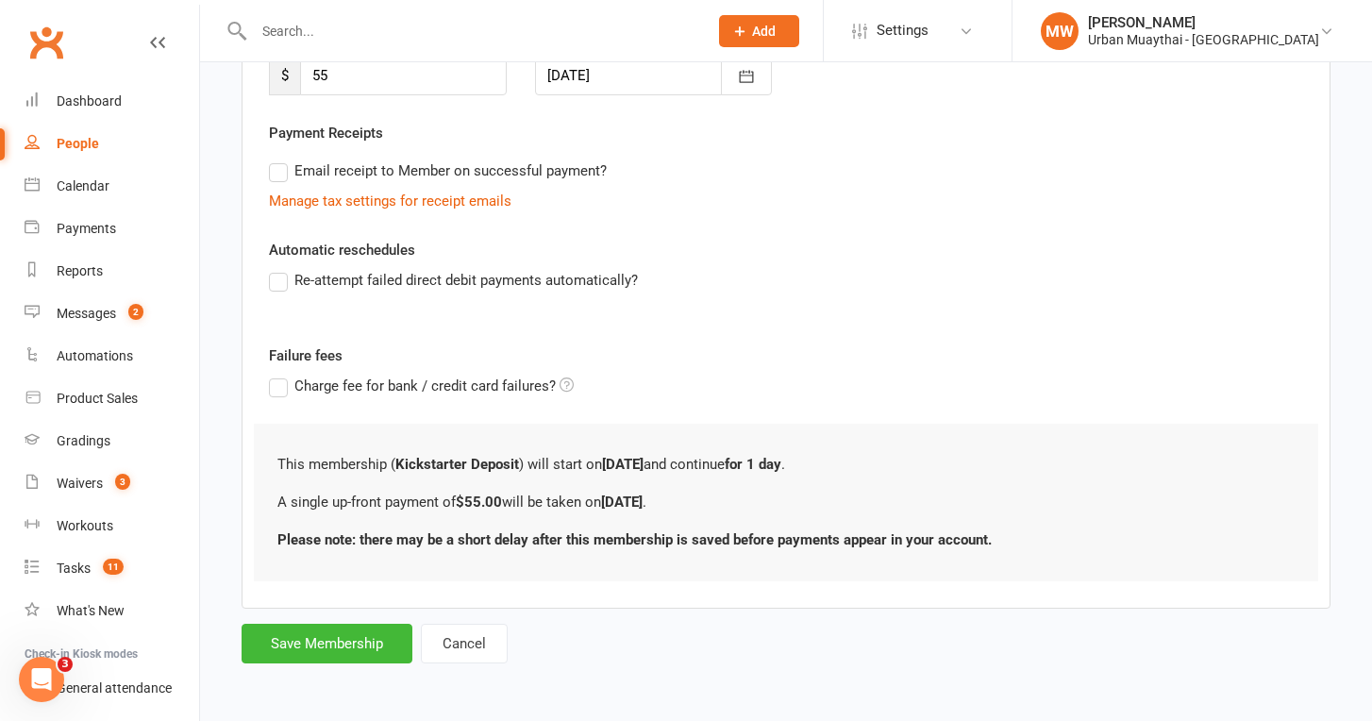
scroll to position [0, 0]
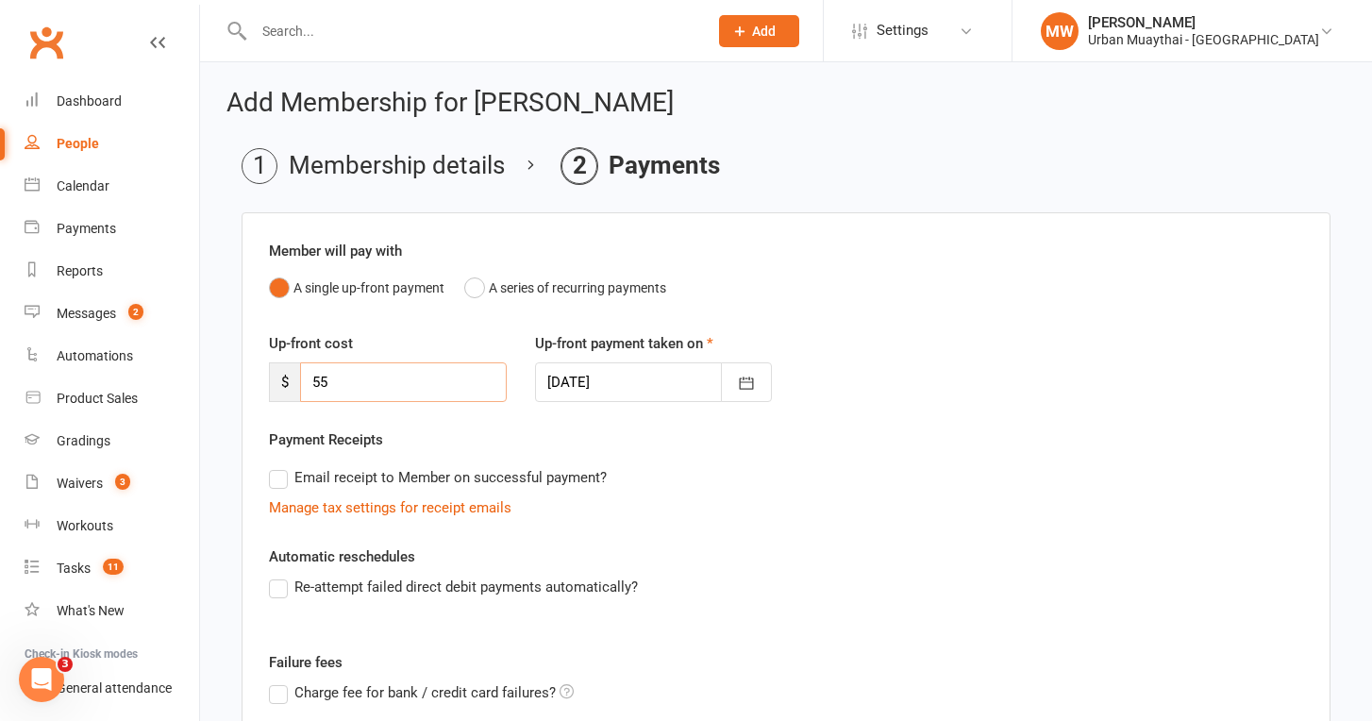
click at [374, 374] on input "55" at bounding box center [403, 382] width 207 height 40
type input "5"
type input "196"
click at [823, 474] on div "Email receipt to Member on successful payment?" at bounding box center [778, 477] width 1049 height 38
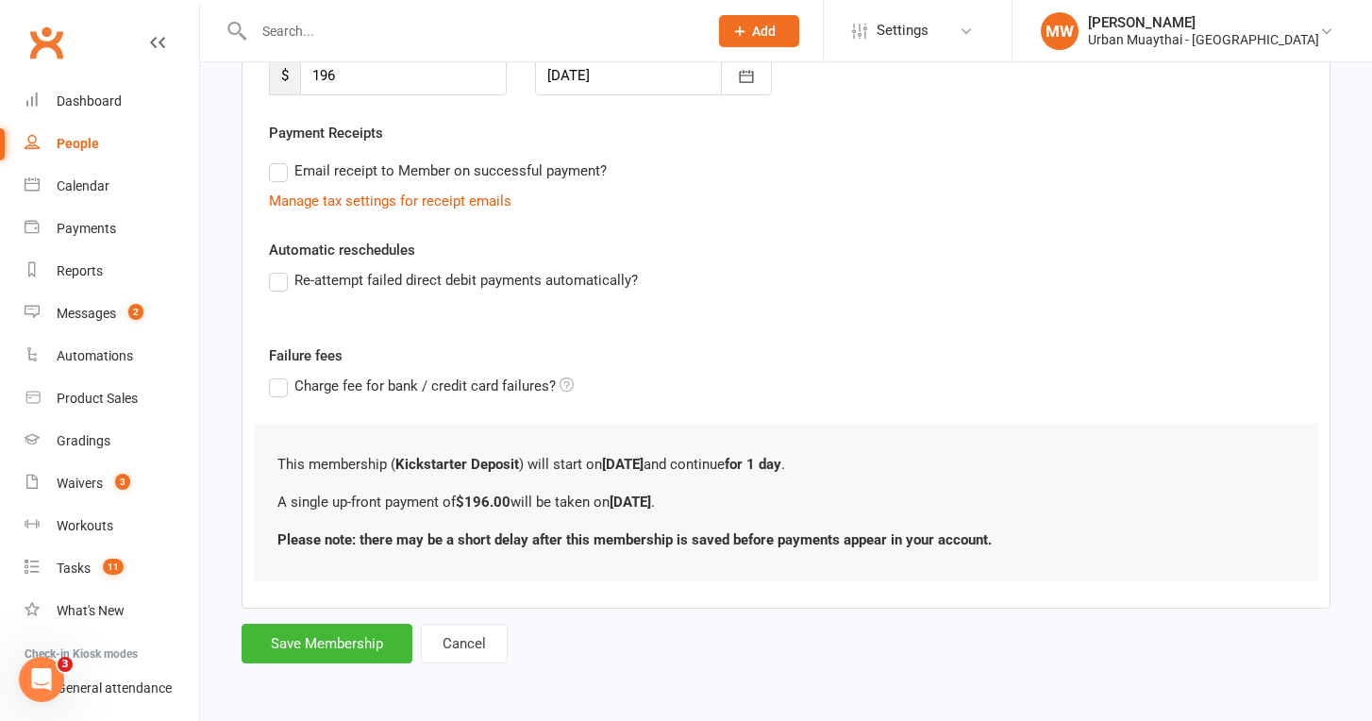
scroll to position [322, 0]
click at [342, 624] on button "Save Membership" at bounding box center [326, 644] width 171 height 40
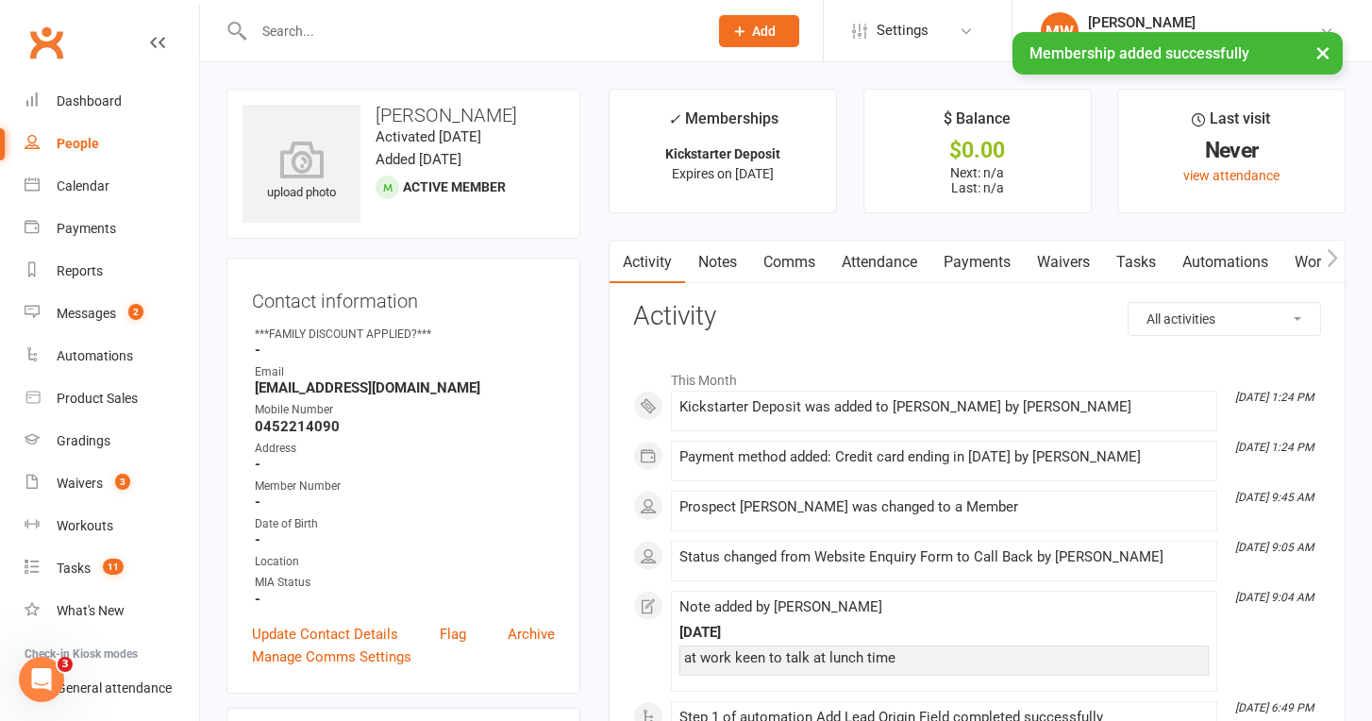
click at [999, 262] on link "Payments" at bounding box center [976, 262] width 93 height 43
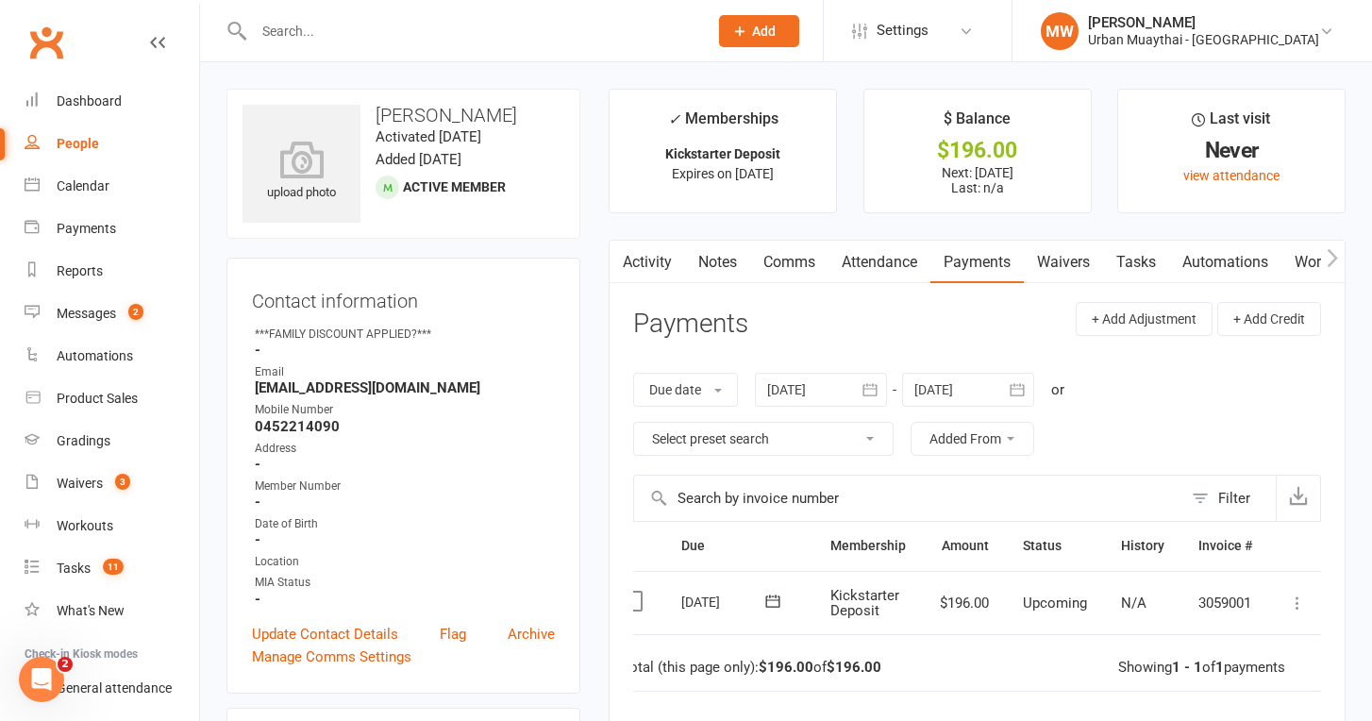
scroll to position [0, 32]
click at [1300, 593] on icon at bounding box center [1294, 602] width 19 height 19
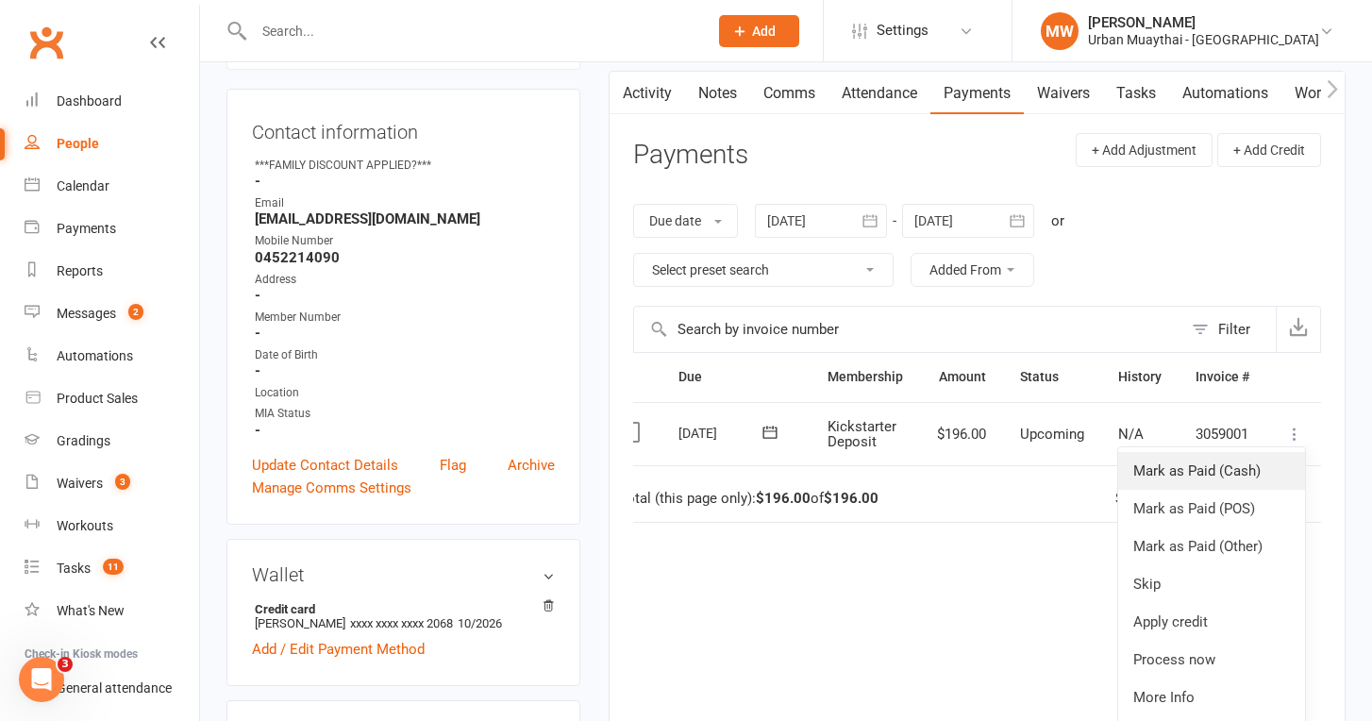
scroll to position [170, 0]
click at [1211, 655] on link "Process now" at bounding box center [1211, 659] width 187 height 38
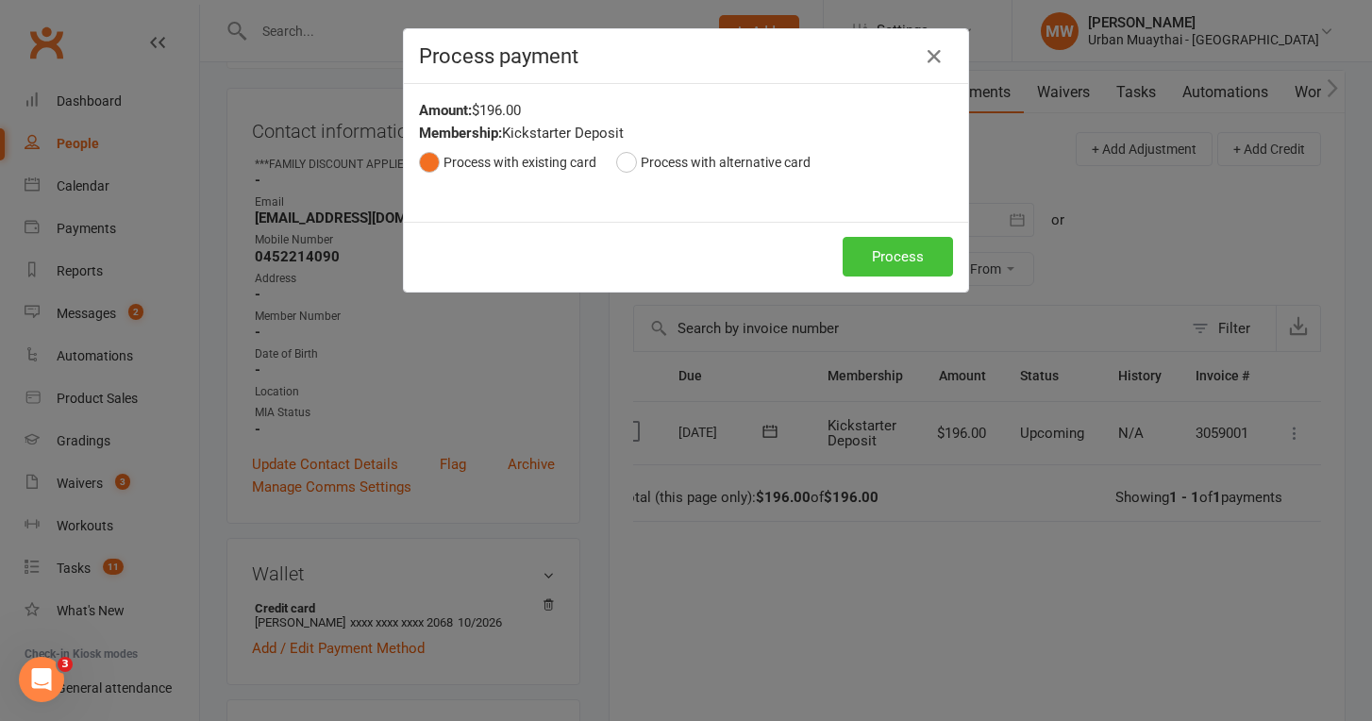
click at [886, 260] on button "Process" at bounding box center [897, 257] width 110 height 40
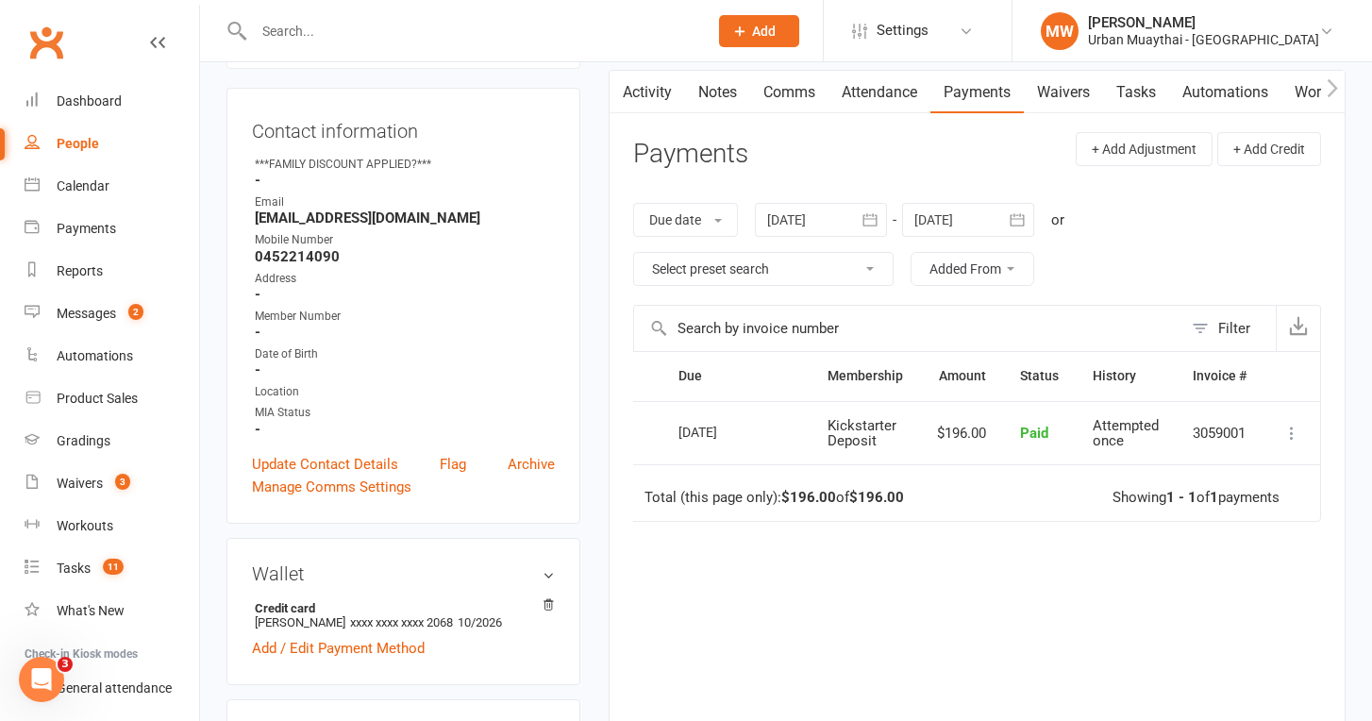
scroll to position [0, 9]
click at [727, 97] on link "Notes" at bounding box center [717, 92] width 65 height 43
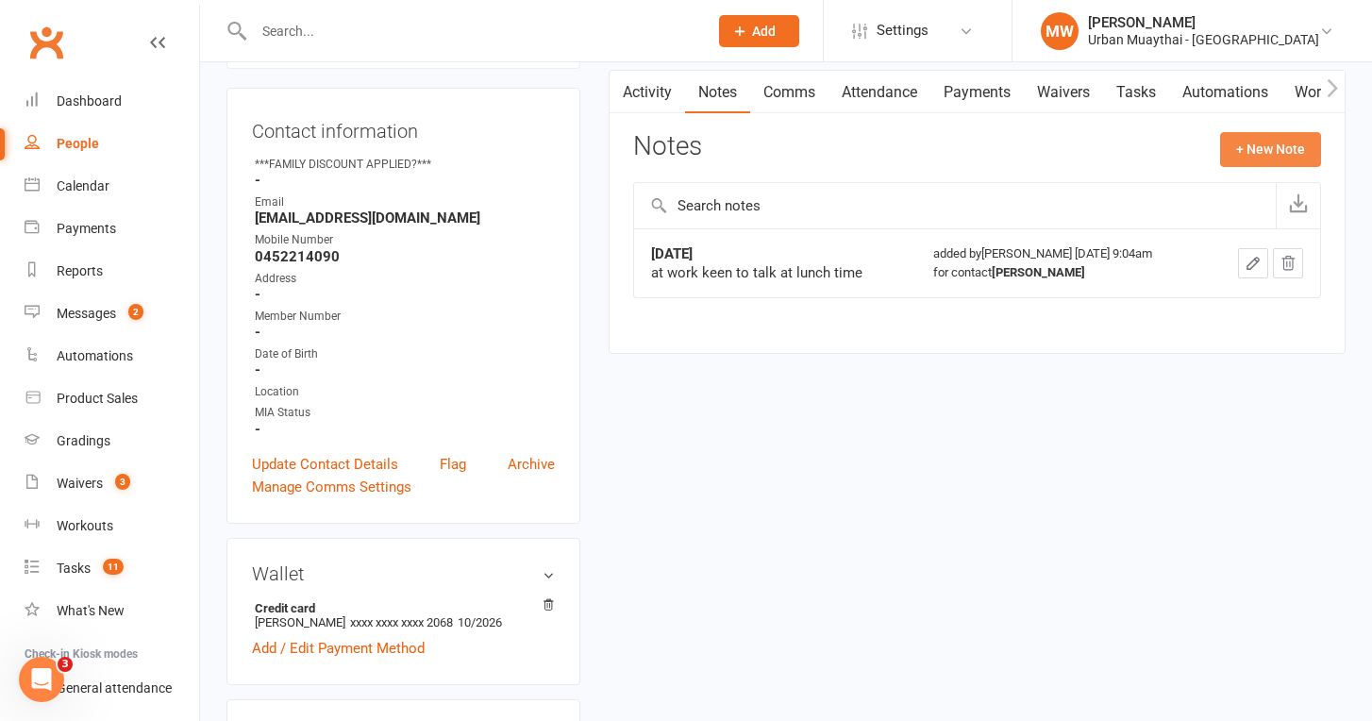
click at [1262, 145] on button "+ New Note" at bounding box center [1270, 149] width 101 height 34
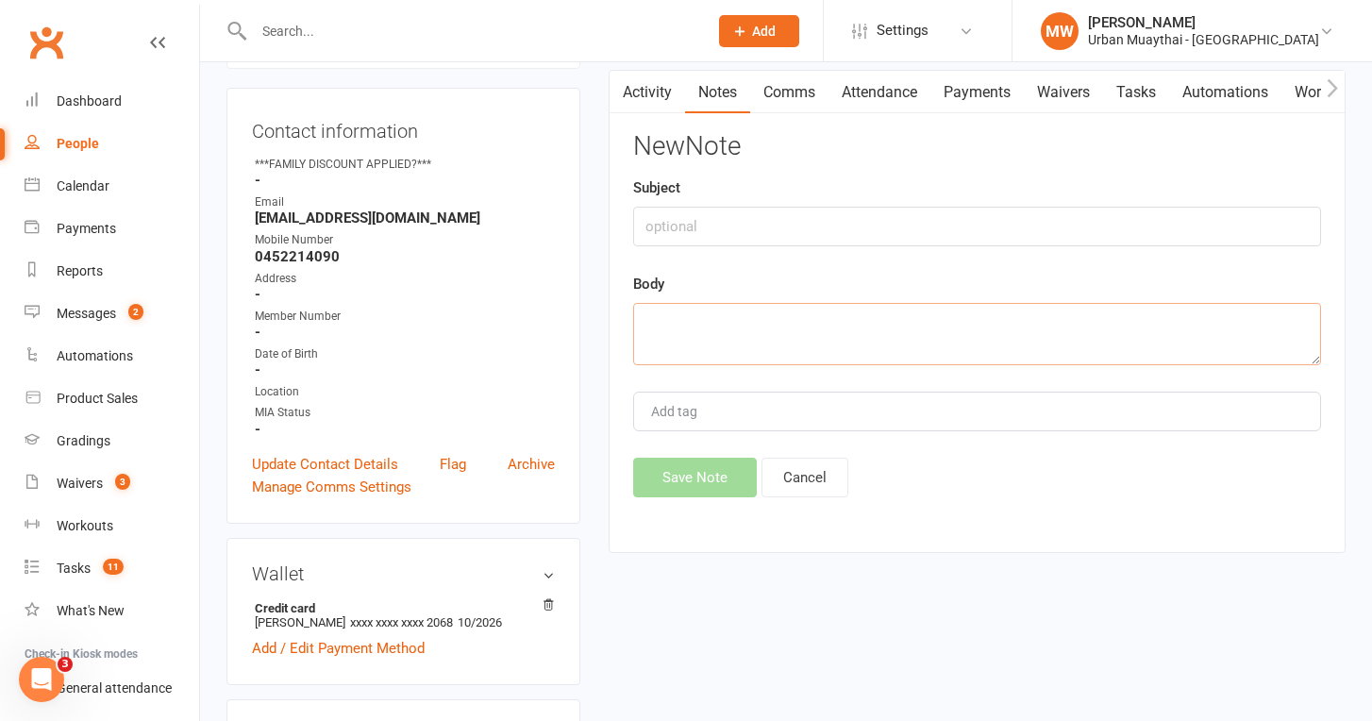
click at [702, 314] on textarea at bounding box center [977, 334] width 688 height 62
type textarea "Start tonight kickstarter."
click at [720, 221] on input "text" at bounding box center [977, 227] width 688 height 40
type input "over phone"
click at [690, 477] on button "Save Note" at bounding box center [695, 477] width 124 height 40
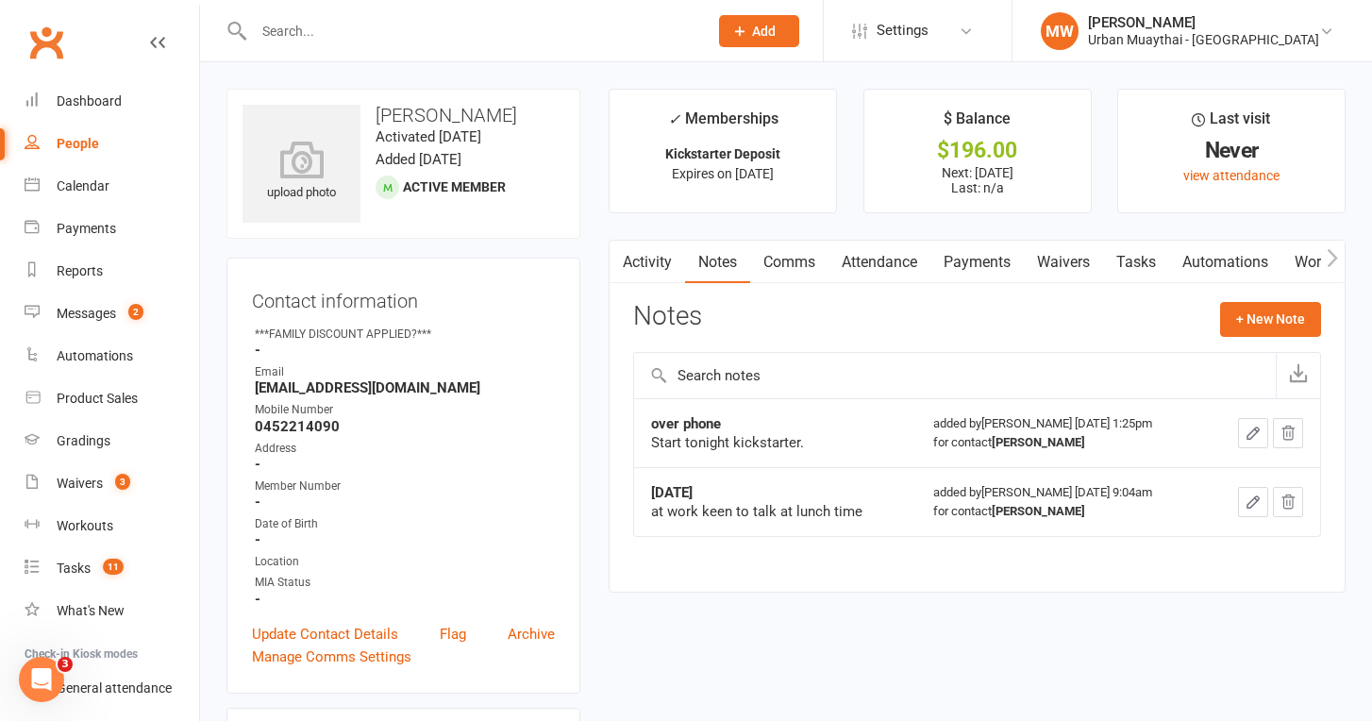
click at [1071, 259] on link "Waivers" at bounding box center [1062, 262] width 79 height 43
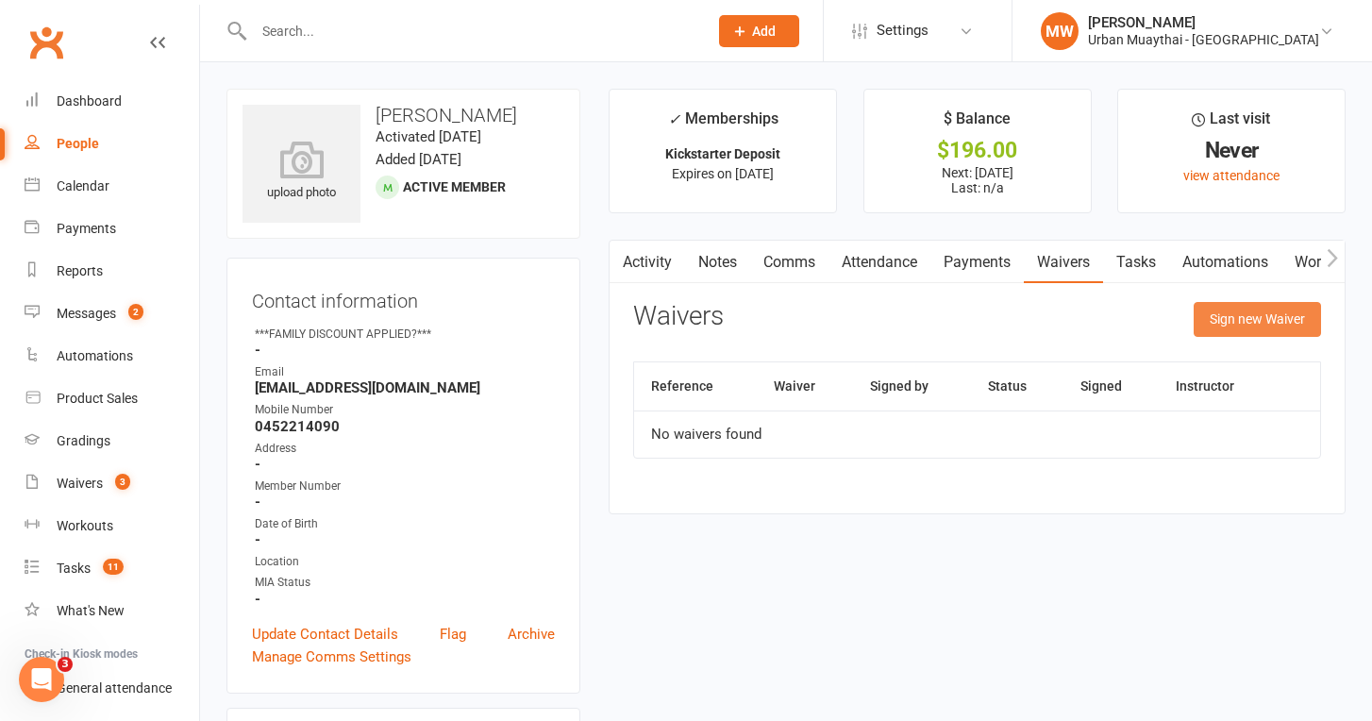
click at [1258, 324] on button "Sign new Waiver" at bounding box center [1256, 319] width 127 height 34
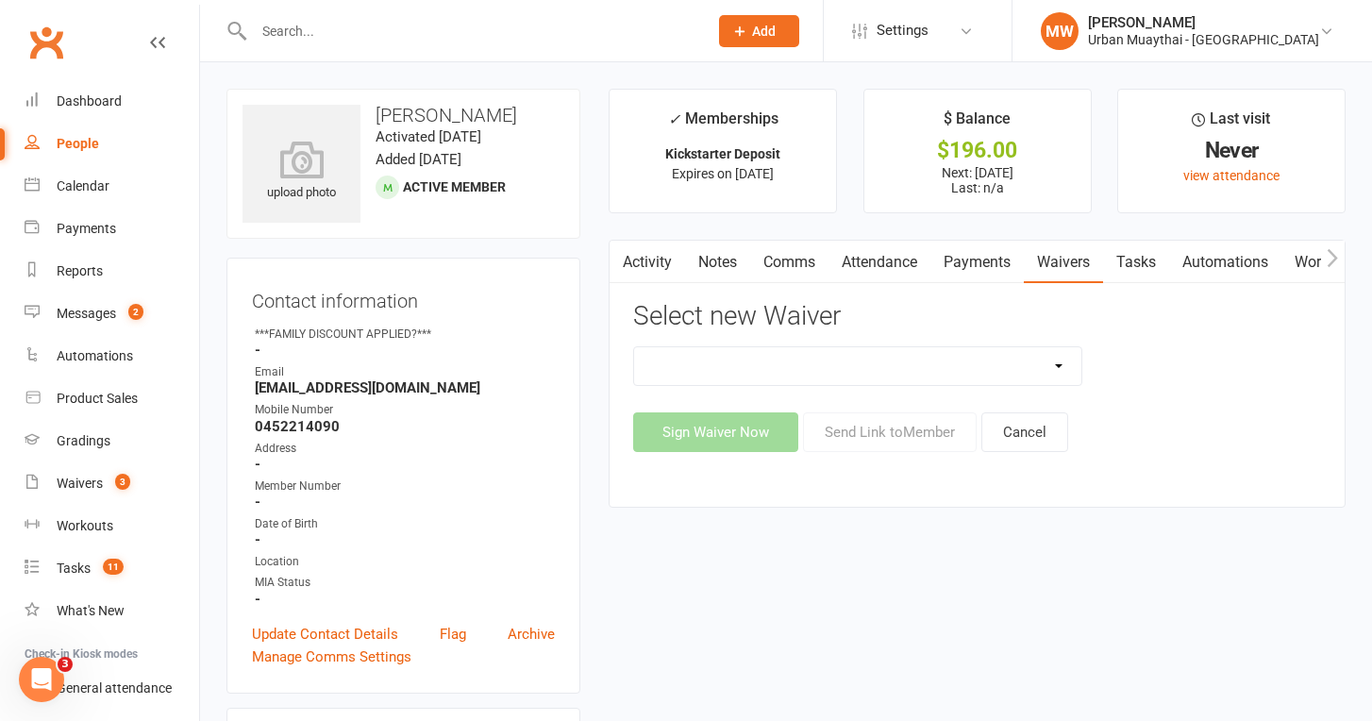
select select "4907"
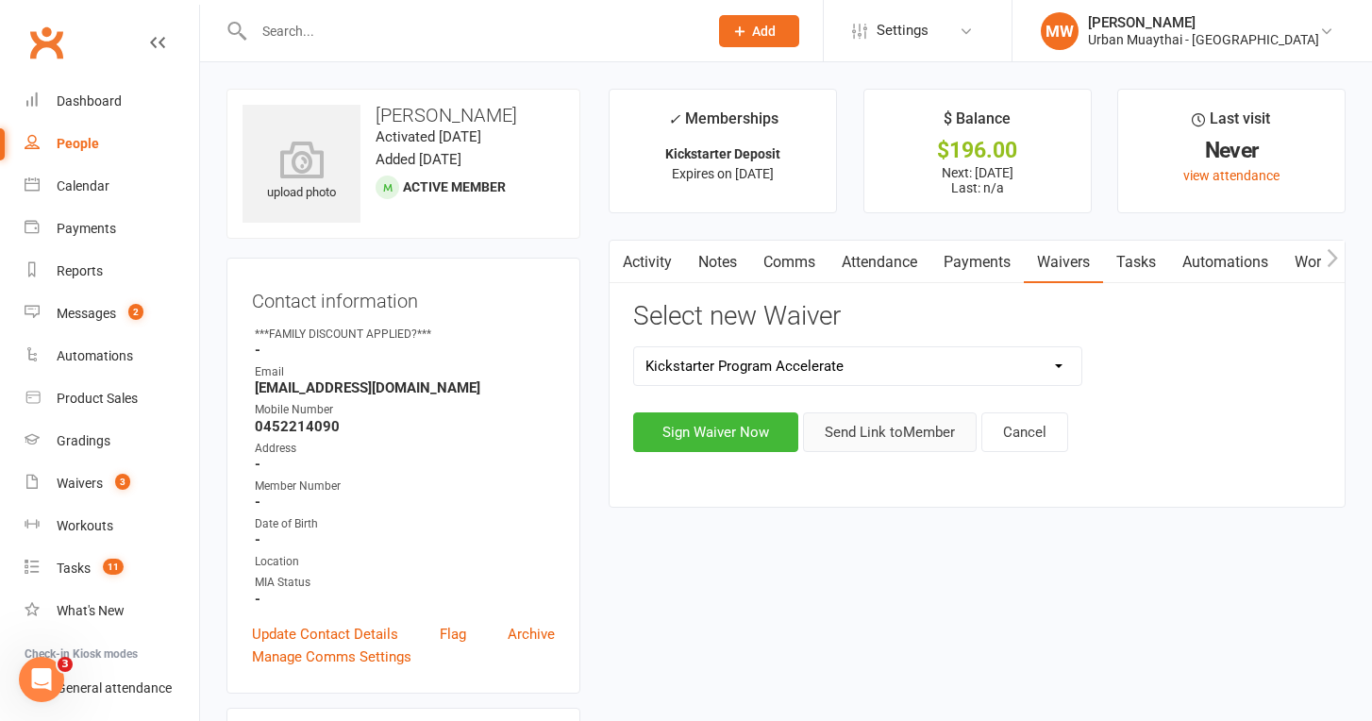
click at [898, 432] on button "Send Link to Member" at bounding box center [890, 432] width 174 height 40
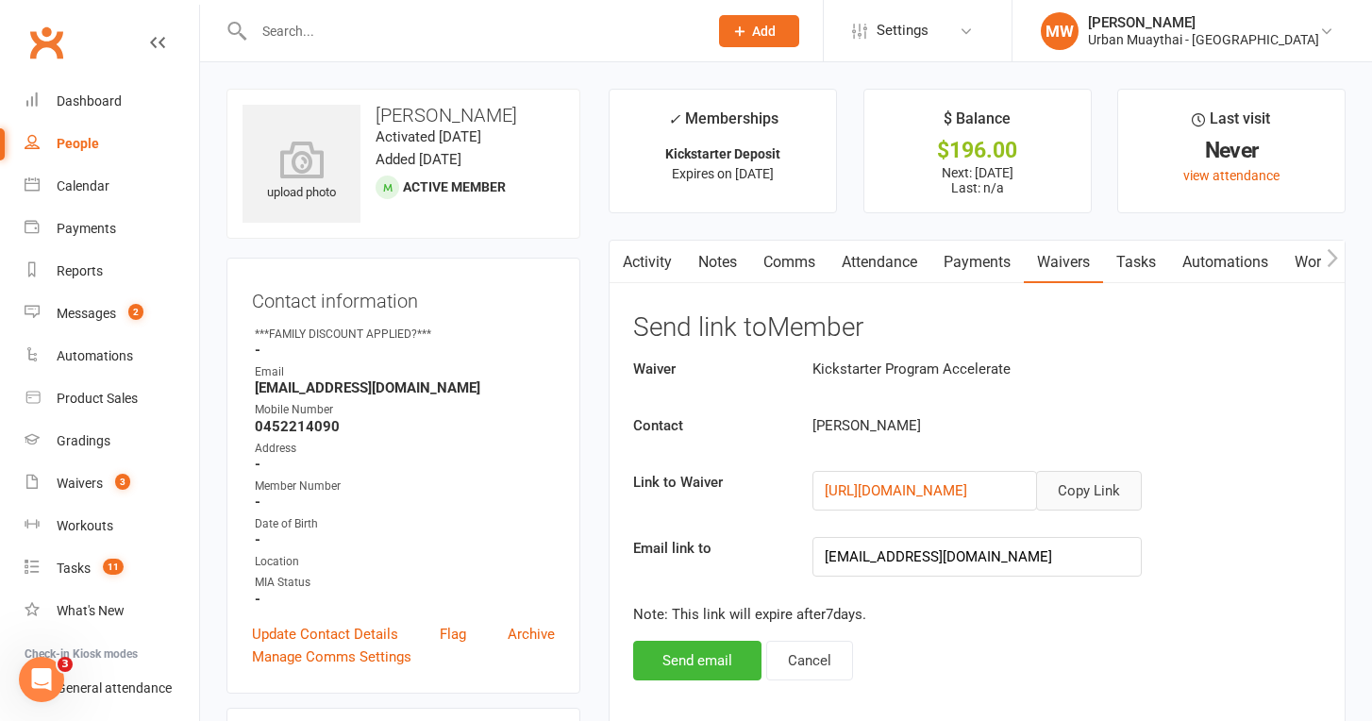
click at [1095, 493] on button "Copy Link" at bounding box center [1089, 491] width 106 height 40
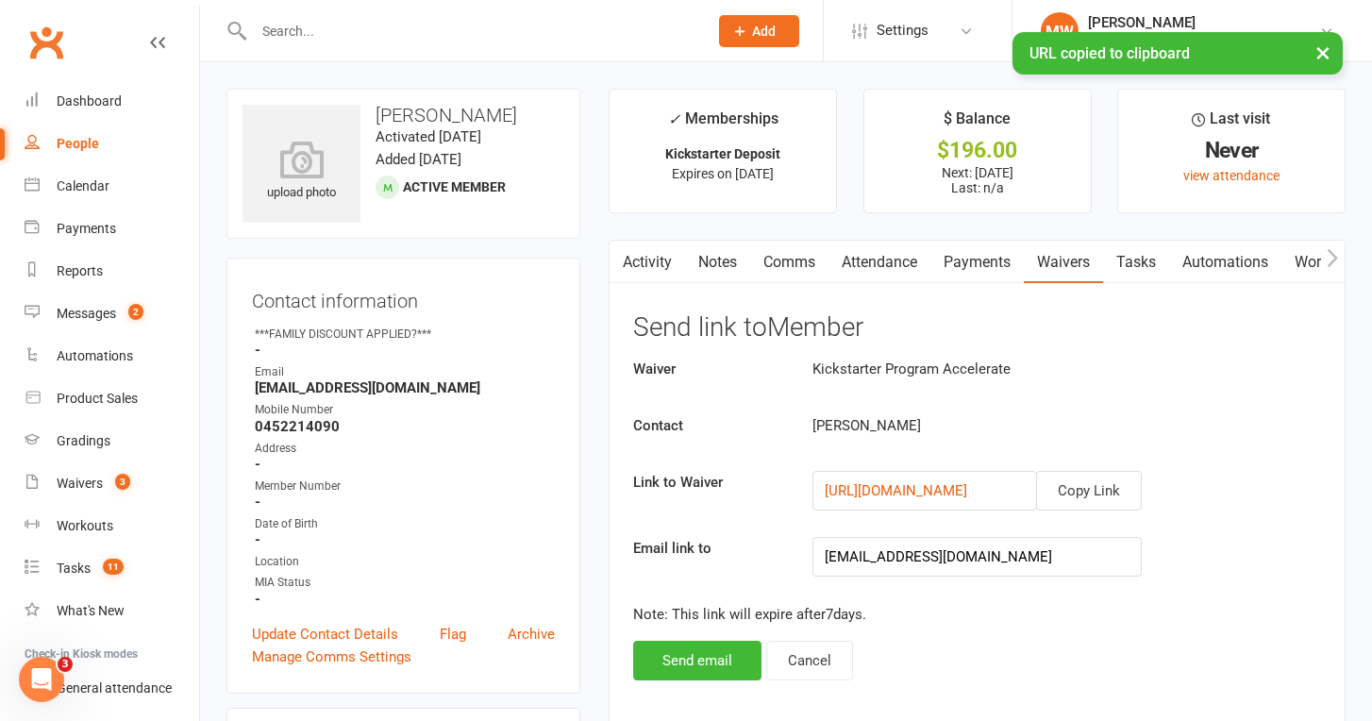
click at [795, 263] on link "Comms" at bounding box center [789, 262] width 78 height 43
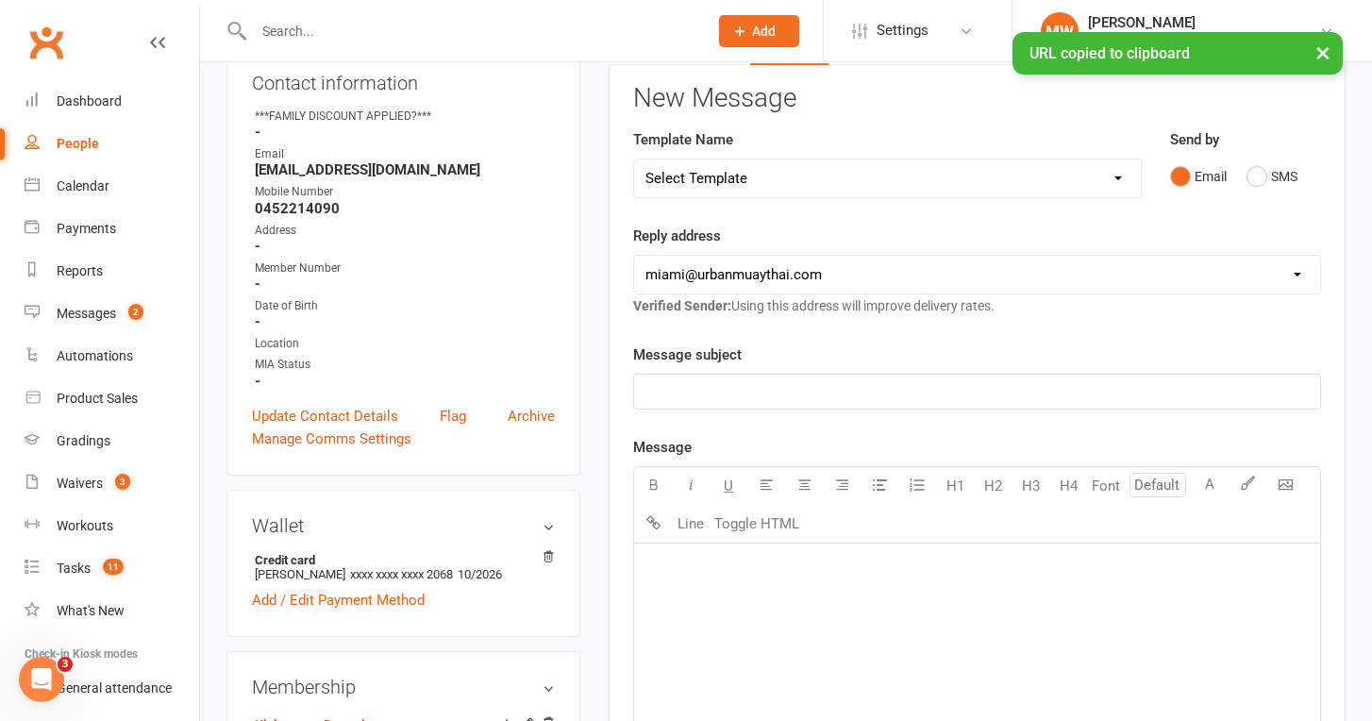
scroll to position [241, 0]
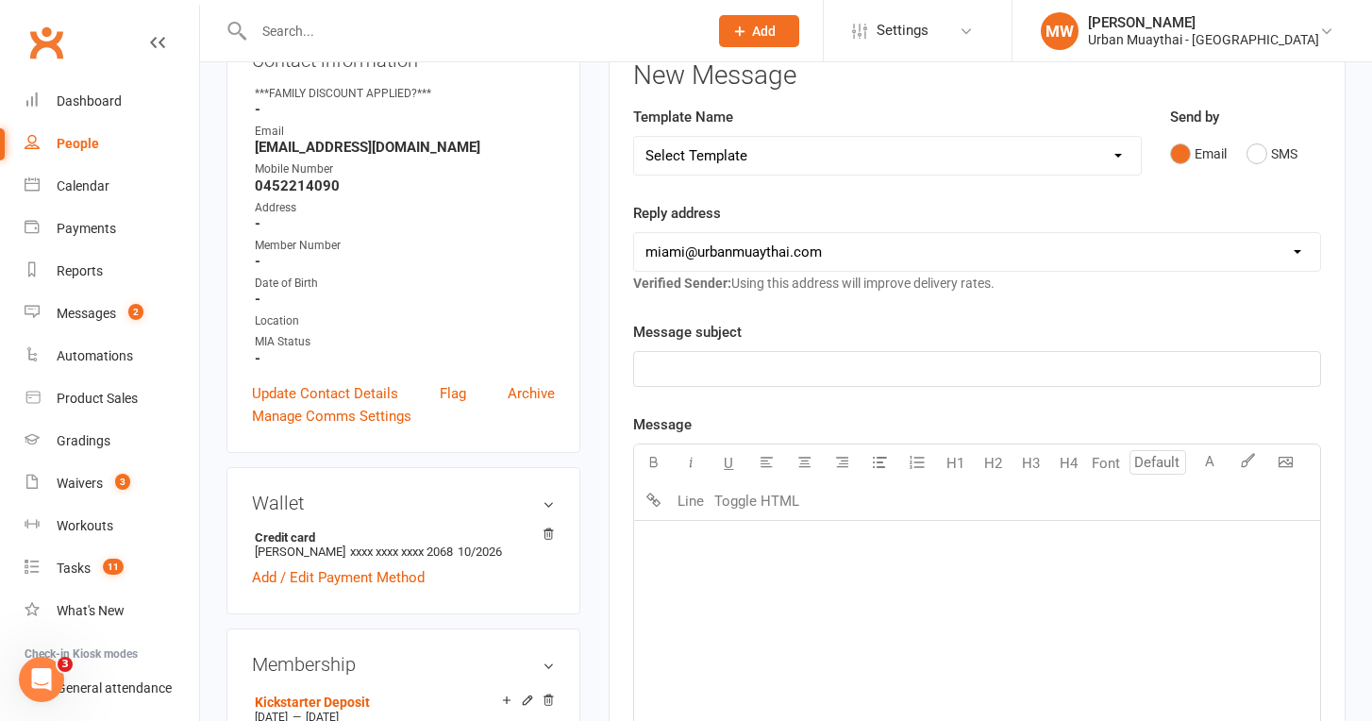
click at [836, 375] on p "﻿" at bounding box center [976, 369] width 663 height 23
click at [815, 544] on p "﻿" at bounding box center [976, 544] width 663 height 23
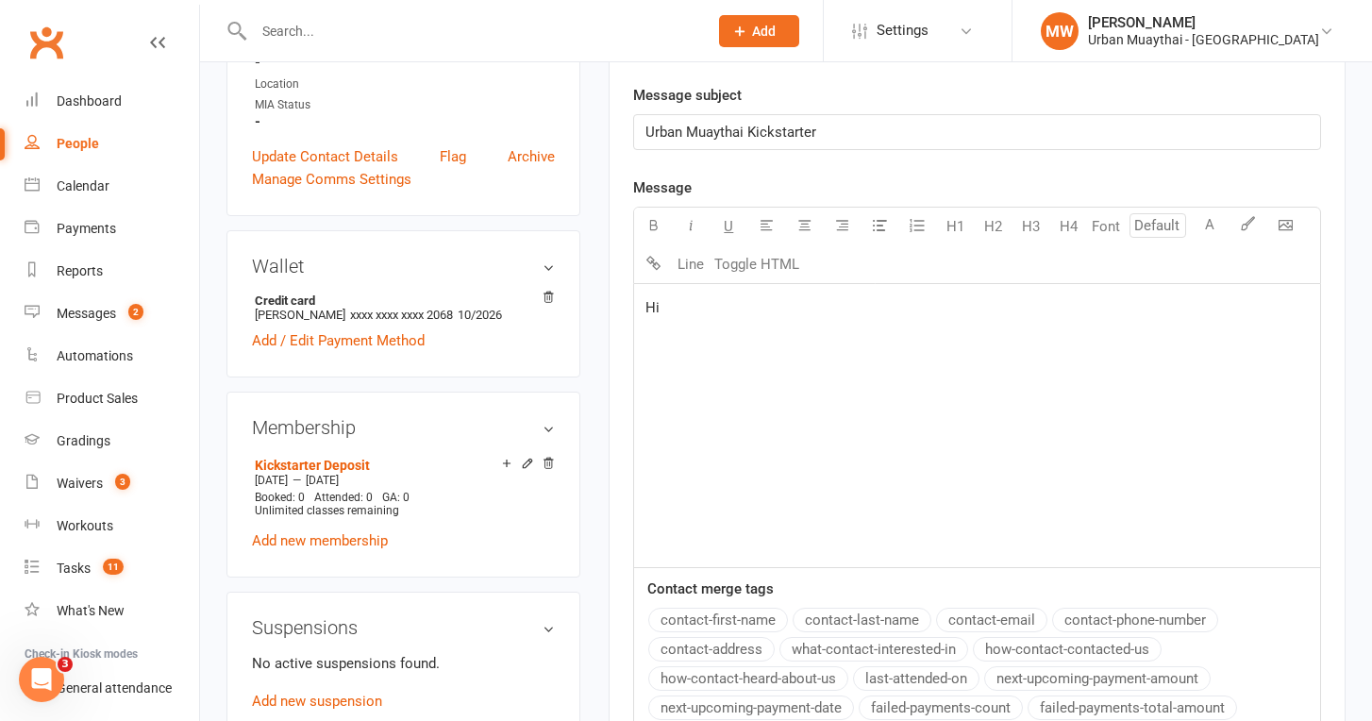
scroll to position [512, 0]
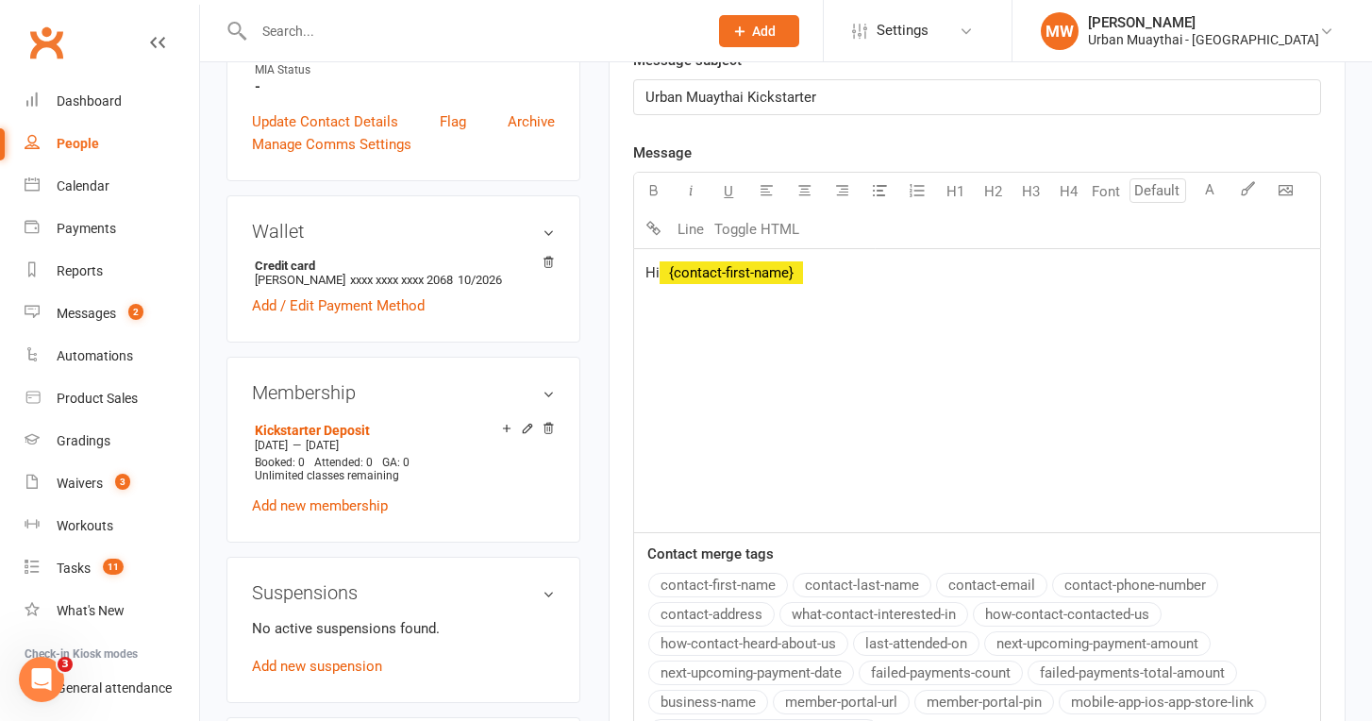
click at [756, 588] on button "contact-first-name" at bounding box center [718, 585] width 140 height 25
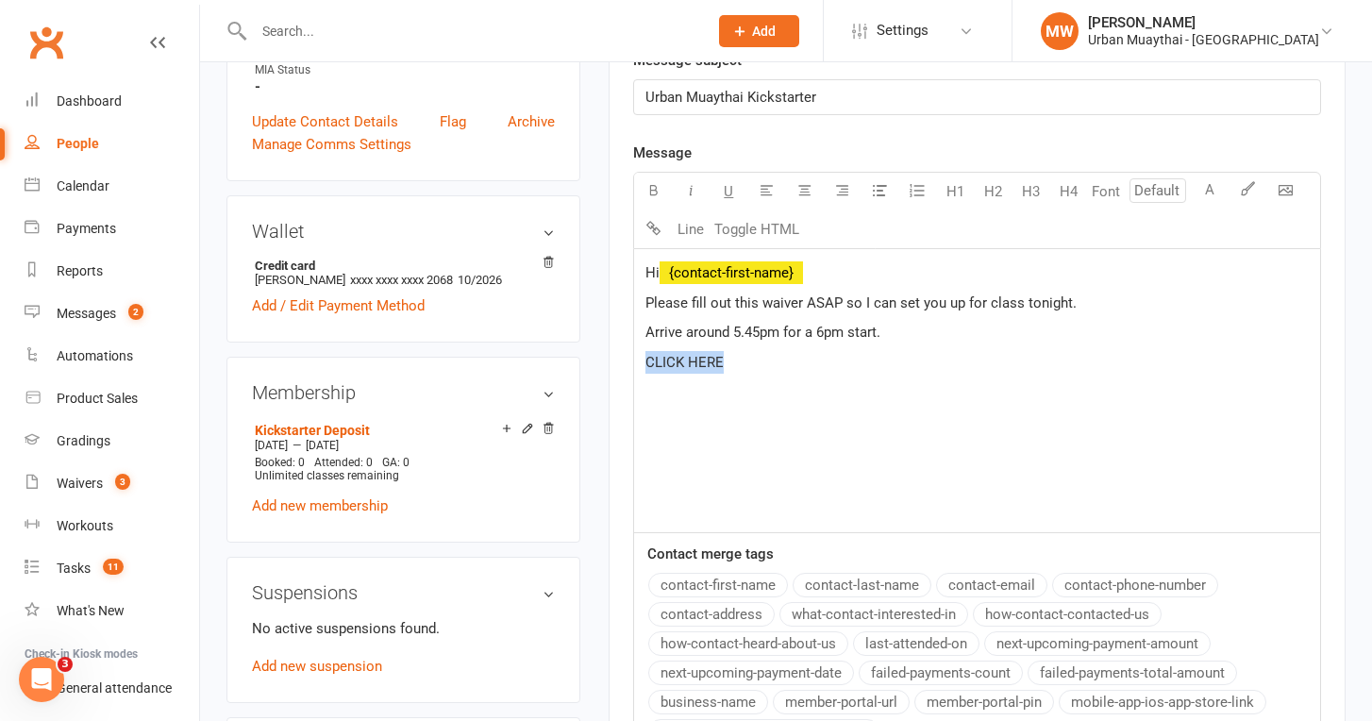
drag, startPoint x: 731, startPoint y: 363, endPoint x: 646, endPoint y: 361, distance: 84.9
click at [646, 361] on p "CLICK HERE" at bounding box center [976, 362] width 663 height 23
click at [791, 368] on p "﻿ $ CLICK HERE $ ﻿" at bounding box center [976, 362] width 663 height 23
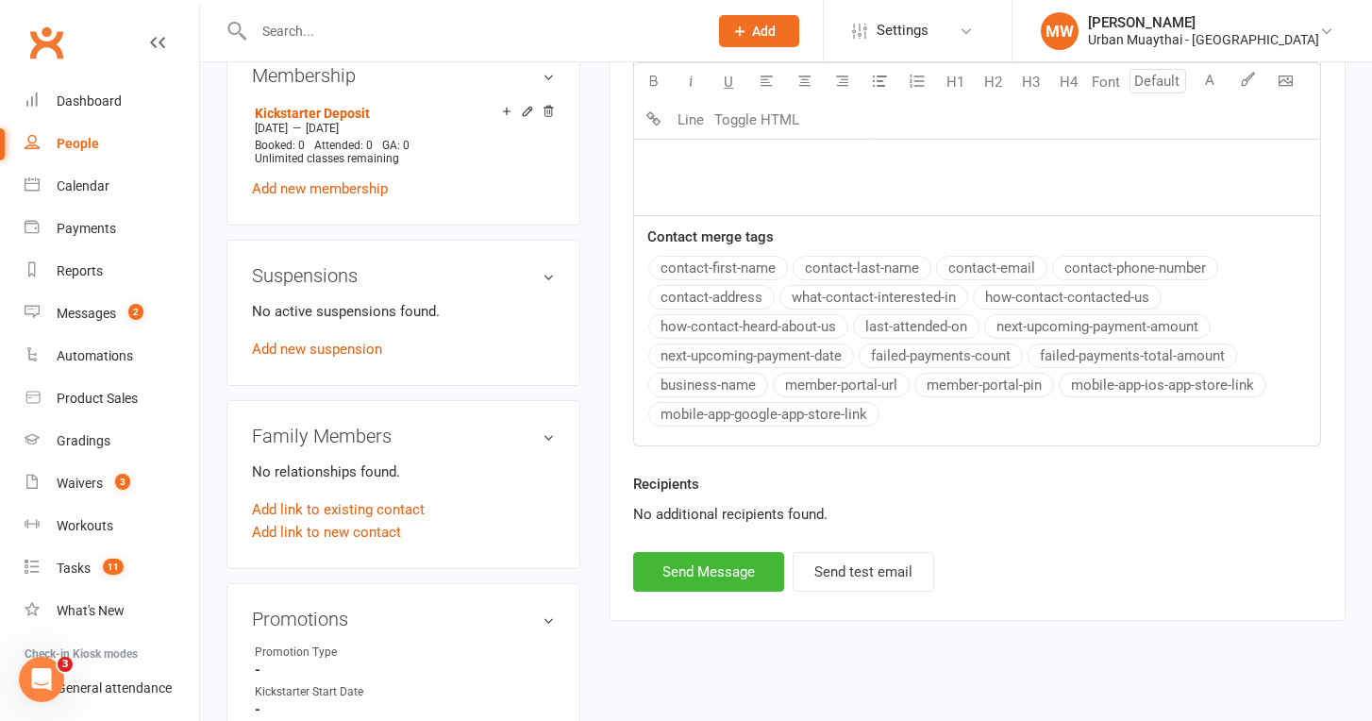
scroll to position [839, 0]
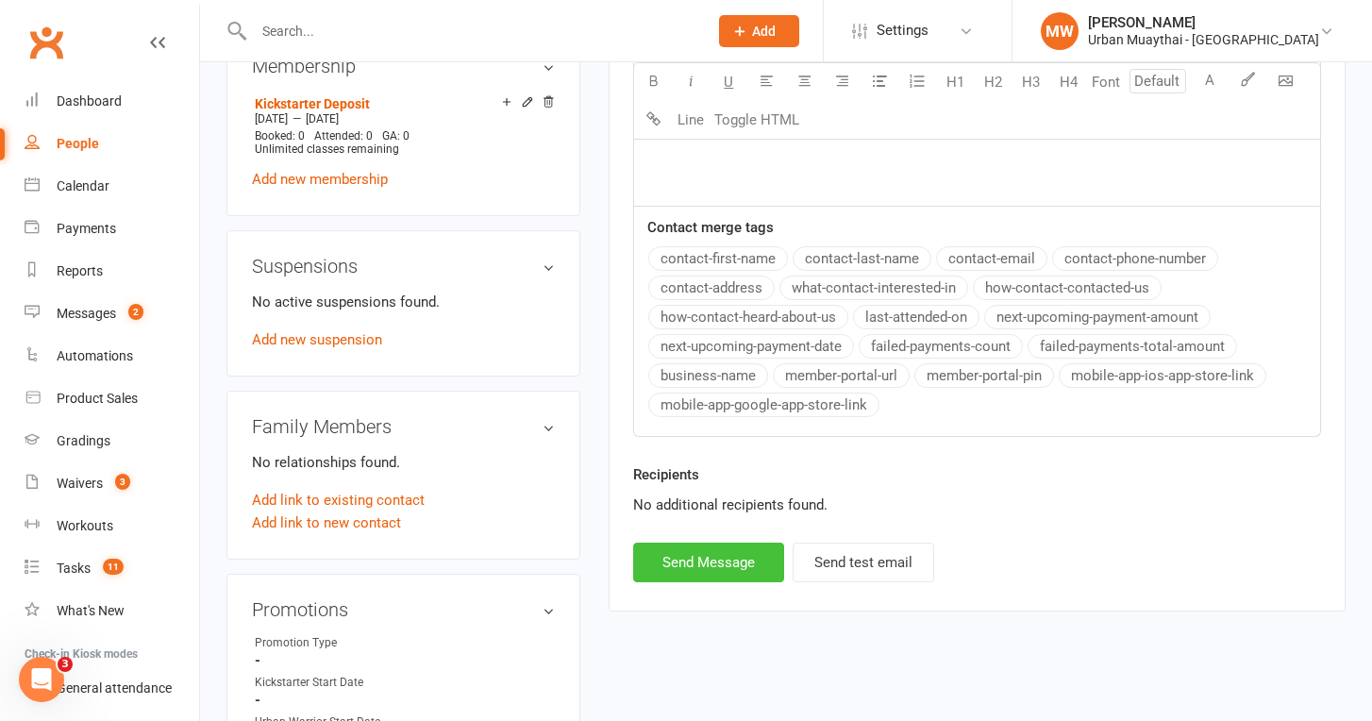
click at [709, 566] on button "Send Message" at bounding box center [708, 562] width 151 height 40
click at [92, 91] on link "Dashboard" at bounding box center [112, 101] width 175 height 42
